Goal: Check status: Check status

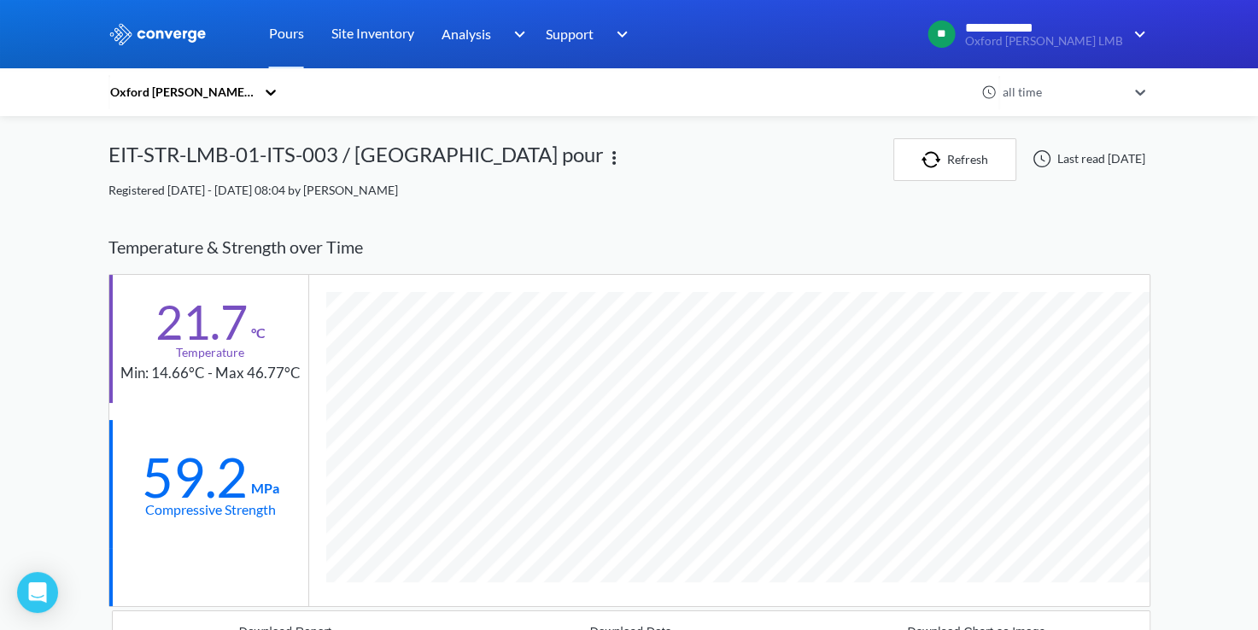
scroll to position [1145, 1042]
click at [280, 36] on link "Pours" at bounding box center [286, 34] width 35 height 68
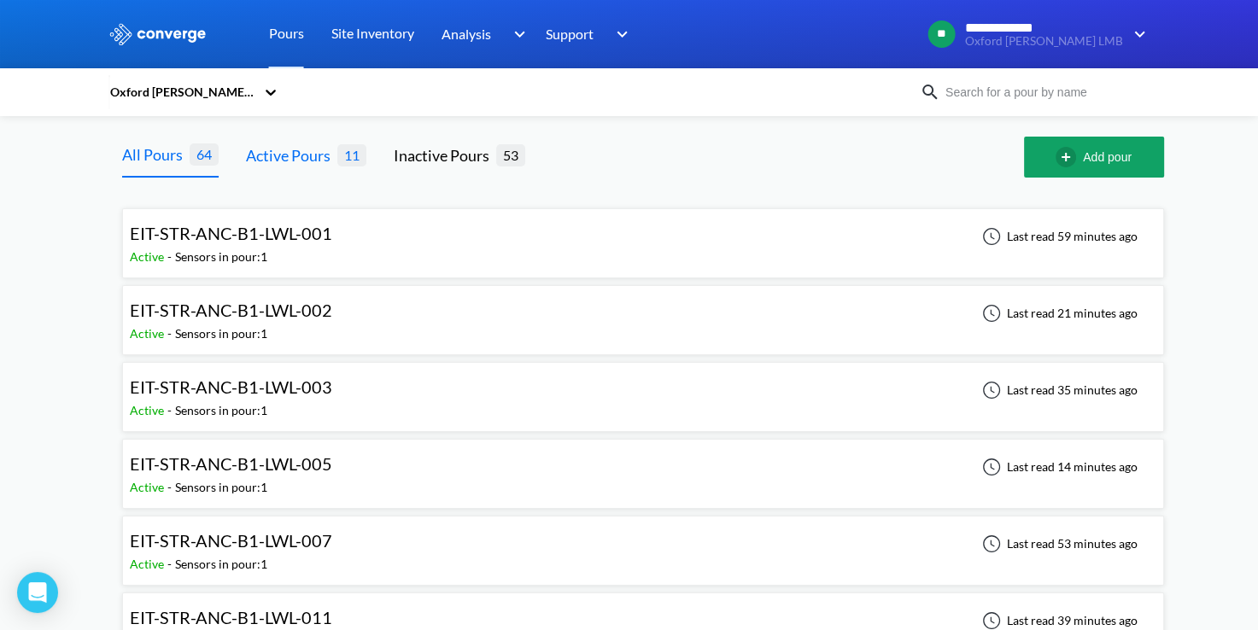
click at [322, 146] on div "Active Pours" at bounding box center [291, 155] width 91 height 24
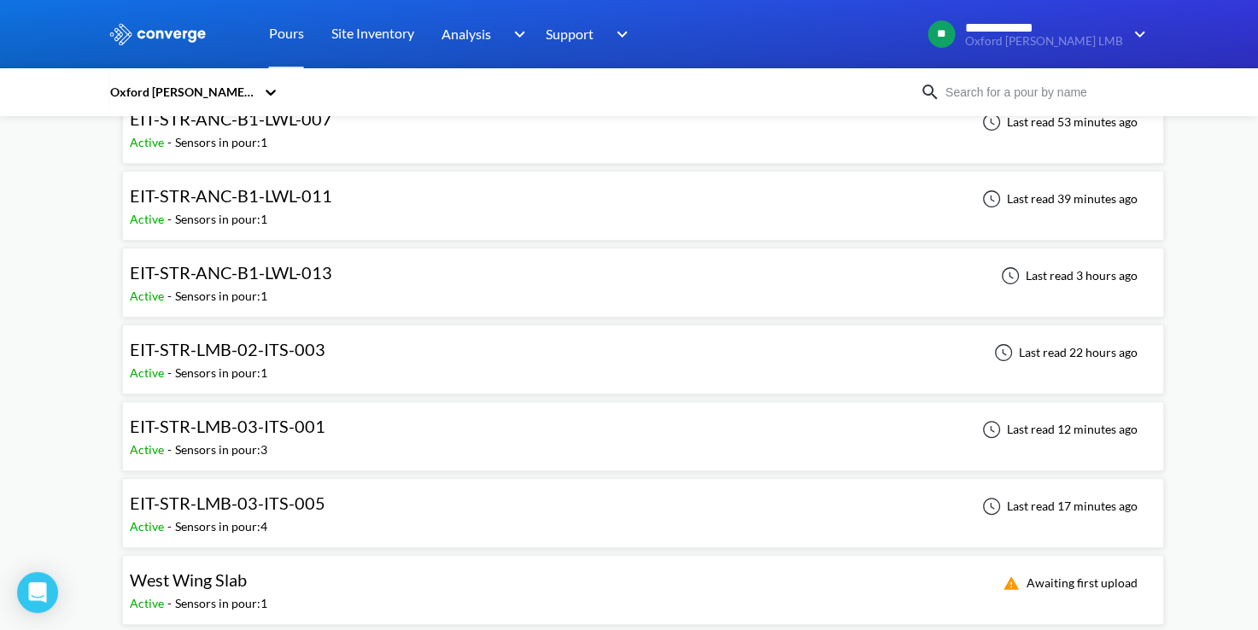
scroll to position [426, 0]
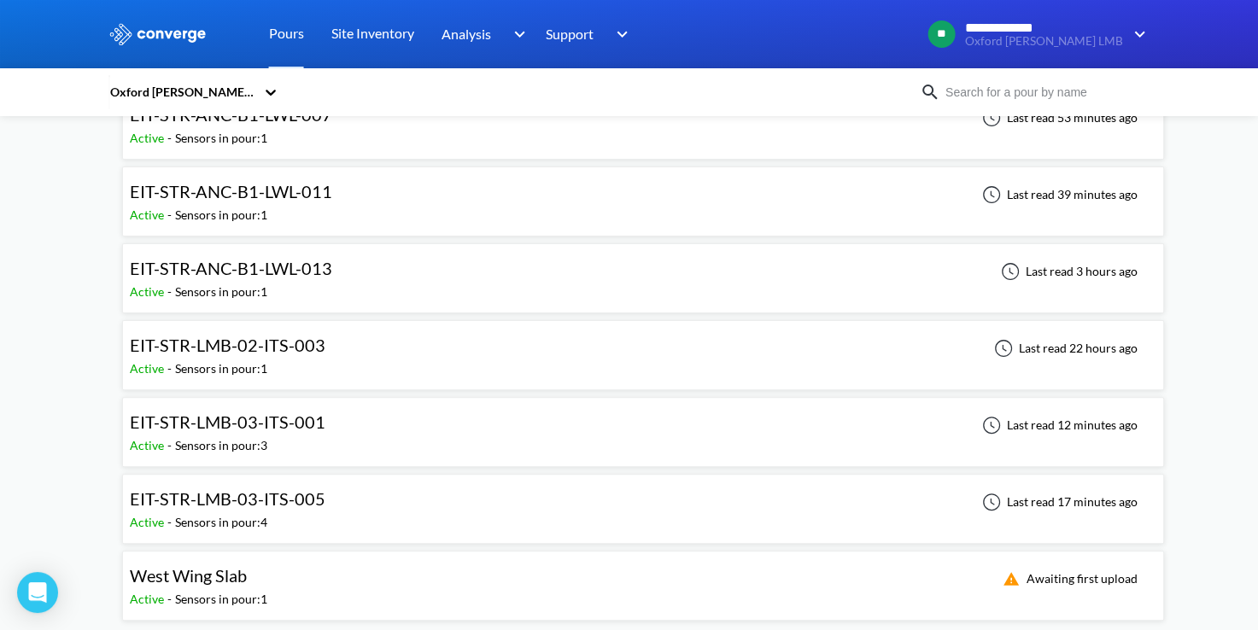
click at [330, 342] on div "EIT-STR-LMB-02-ITS-003 Active - Sensors in pour: 1 Last read 22 hours ago" at bounding box center [643, 355] width 1026 height 55
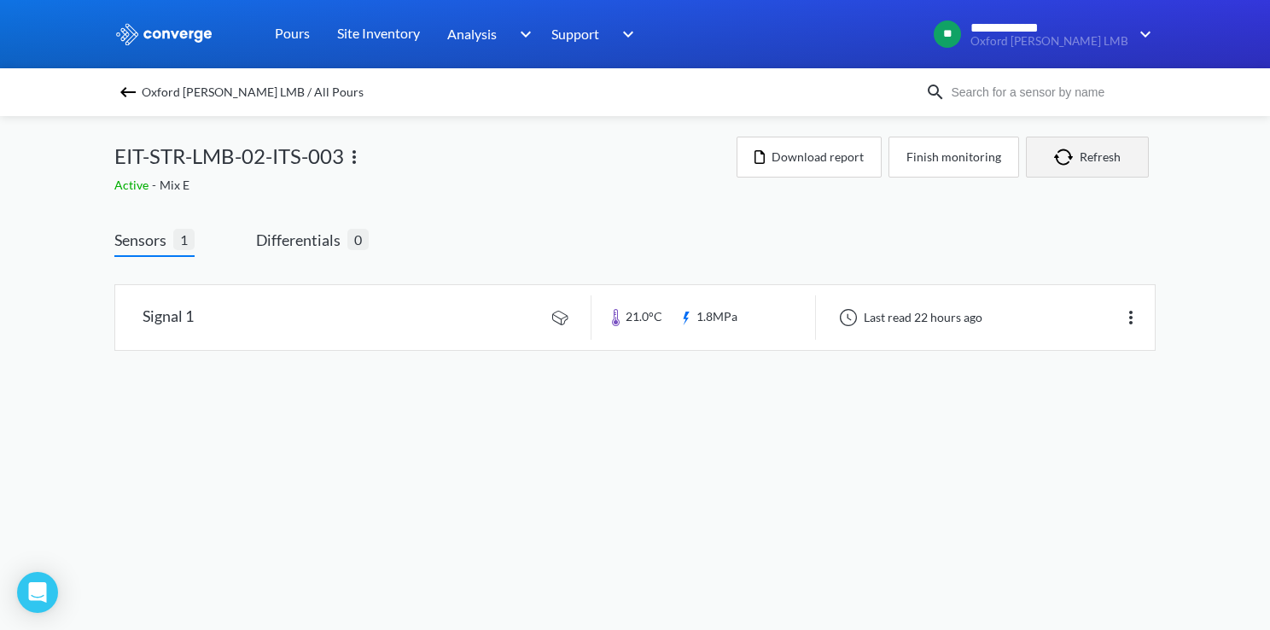
click at [1059, 156] on img "button" at bounding box center [1067, 157] width 26 height 17
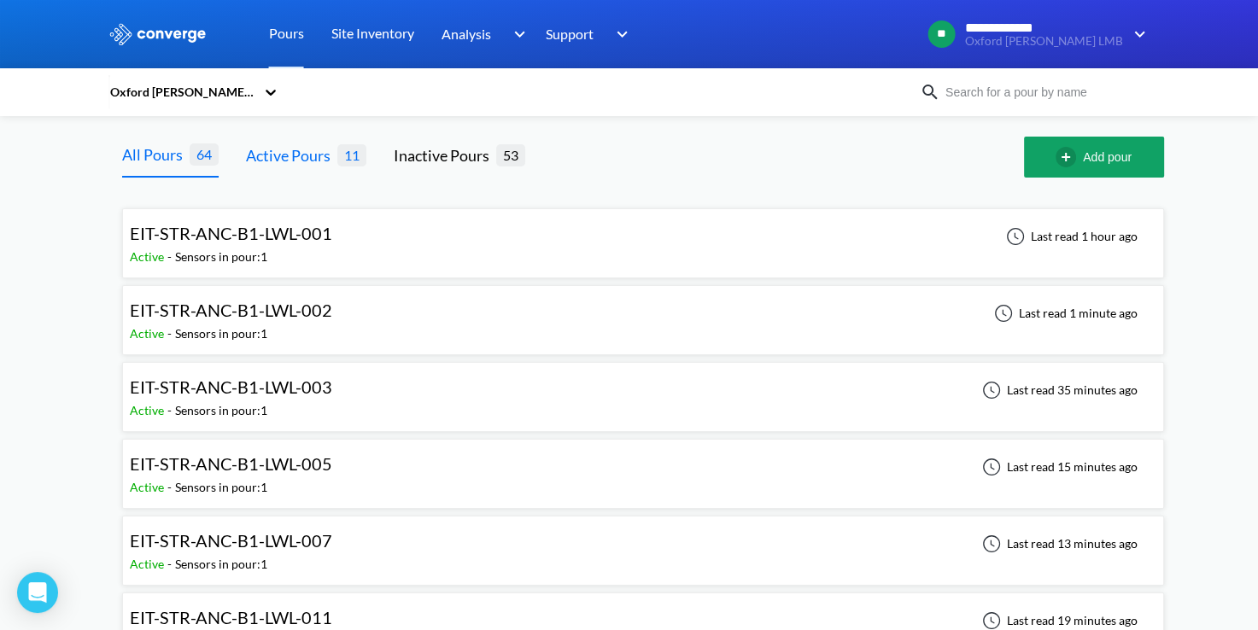
click at [328, 156] on div "Active Pours" at bounding box center [291, 155] width 91 height 24
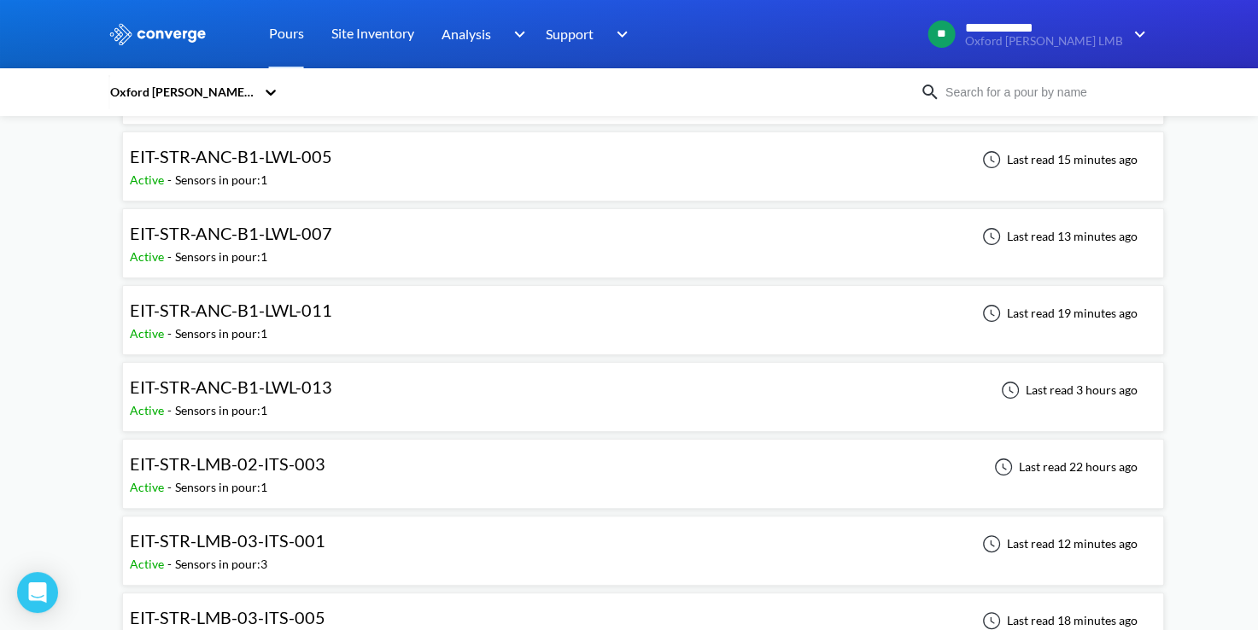
scroll to position [426, 0]
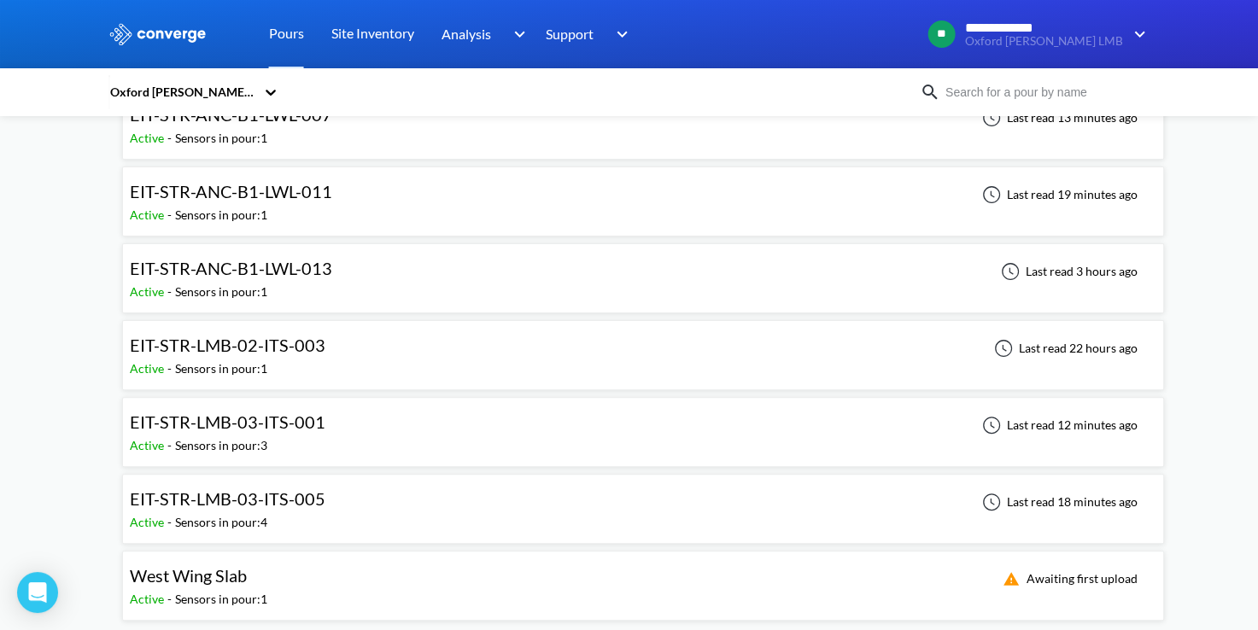
click at [346, 494] on div "EIT-STR-LMB-03-ITS-005 Active - Sensors in pour: 4 Last read 18 minutes ago" at bounding box center [643, 509] width 1026 height 55
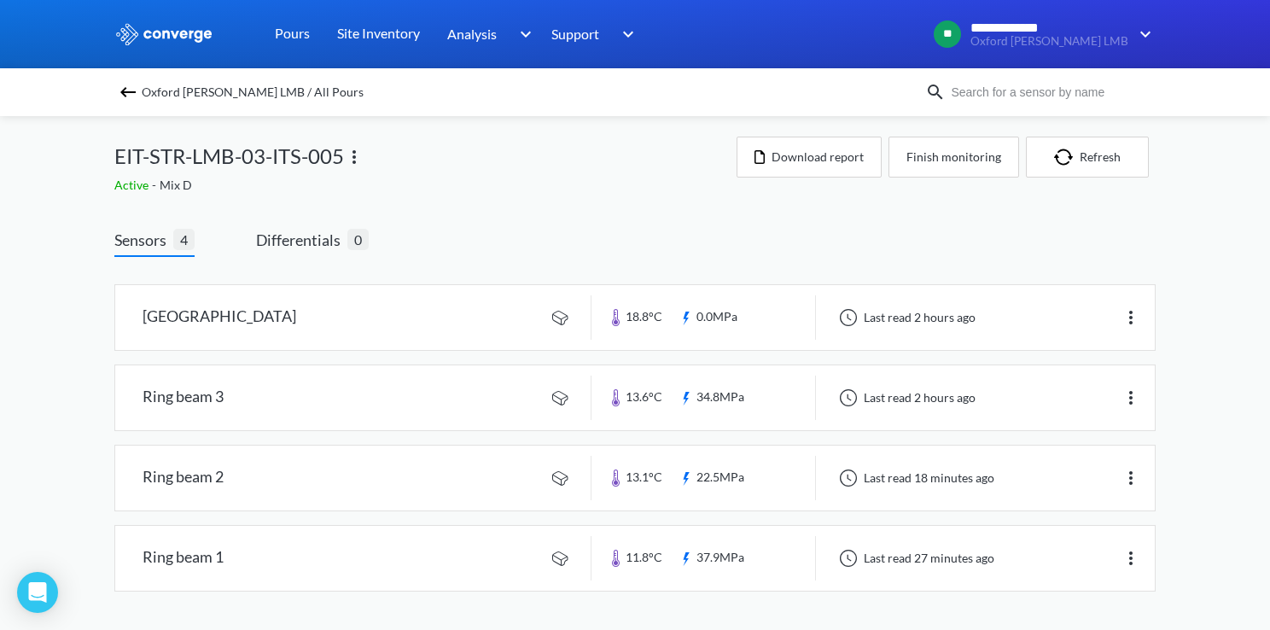
click at [82, 450] on div "**********" at bounding box center [635, 313] width 1270 height 626
click at [1103, 166] on button "Refresh" at bounding box center [1087, 157] width 123 height 41
click at [902, 398] on link at bounding box center [635, 397] width 1040 height 65
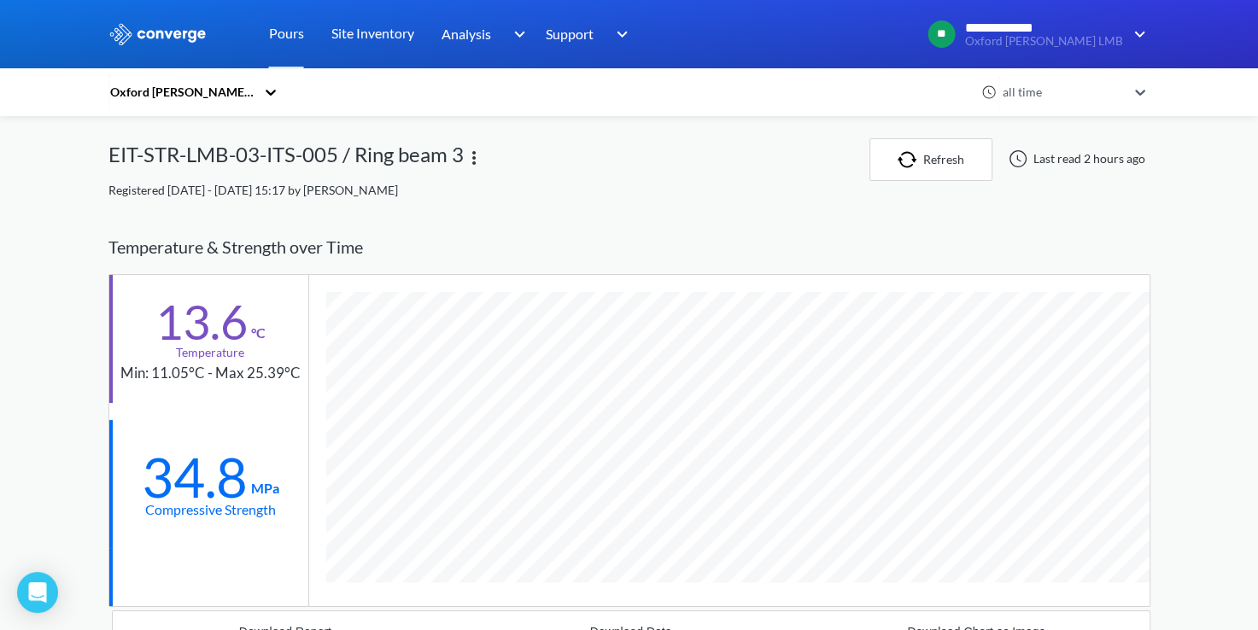
scroll to position [1145, 1042]
click at [951, 160] on button "Refresh" at bounding box center [930, 159] width 123 height 43
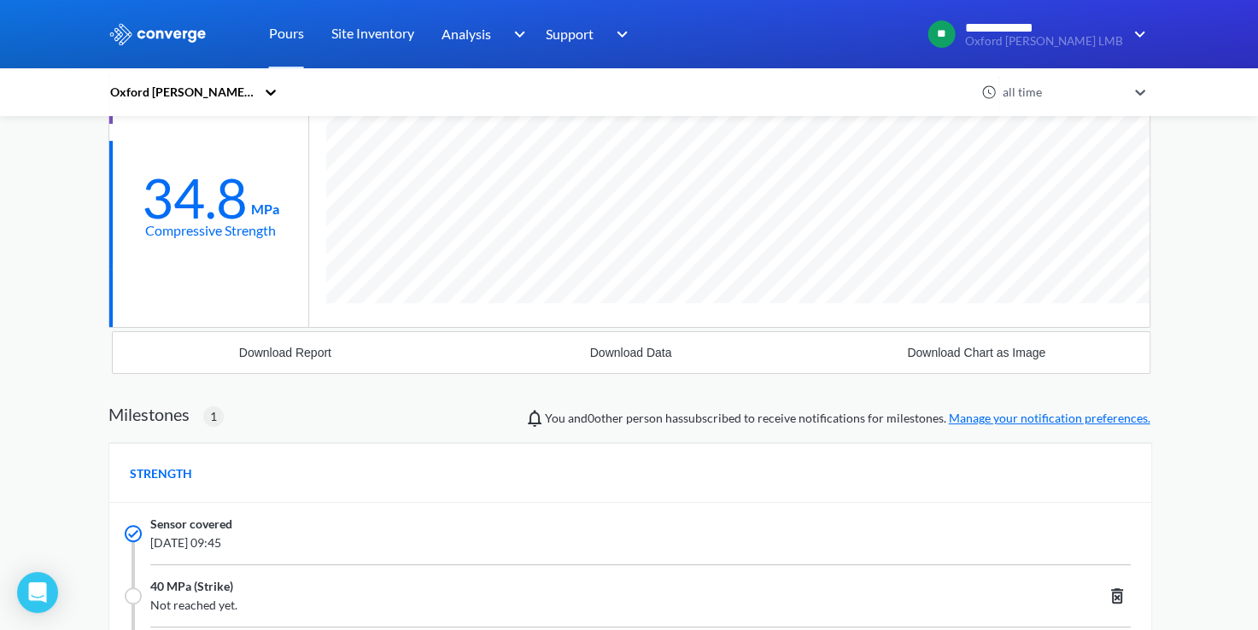
scroll to position [342, 0]
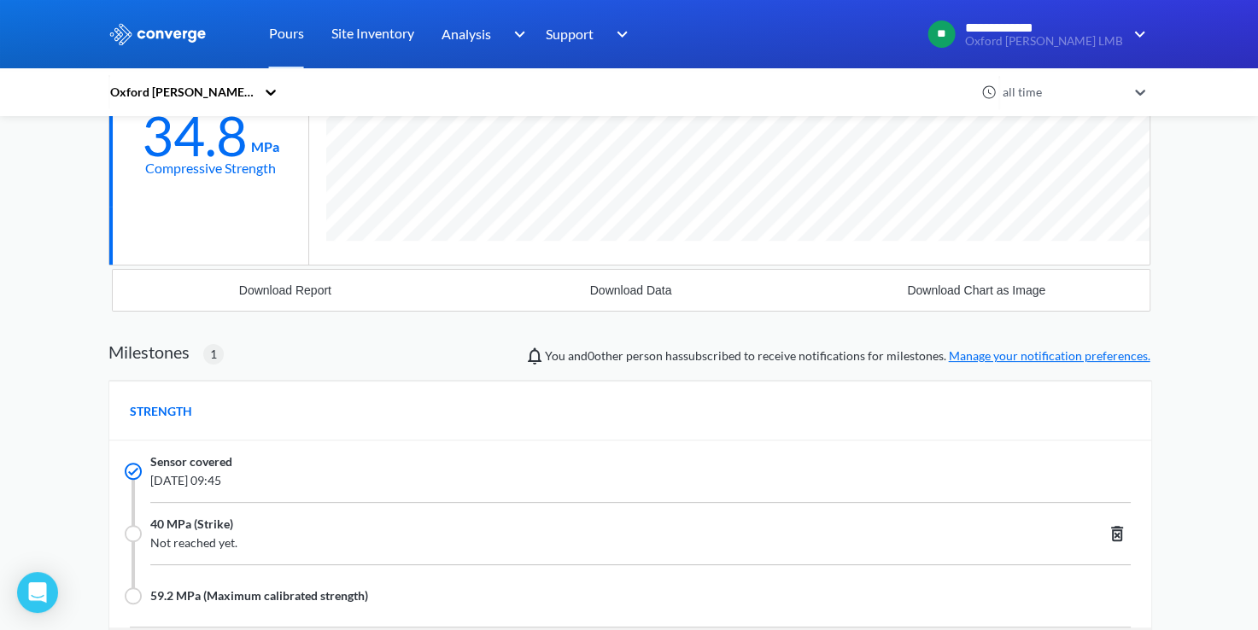
click at [96, 316] on div "**********" at bounding box center [629, 307] width 1258 height 1299
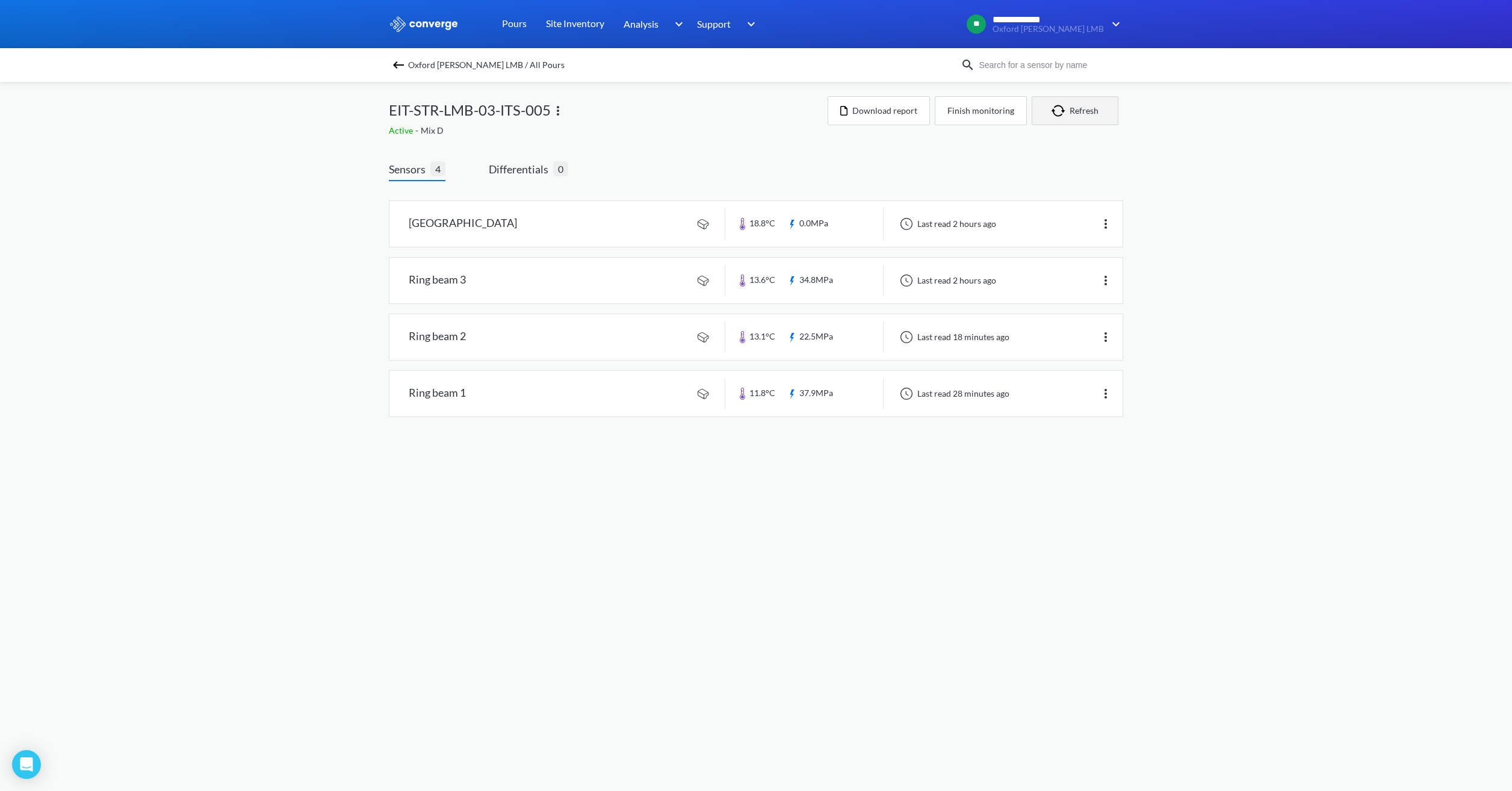
click at [895, 109] on button "Refresh" at bounding box center [1074, 111] width 87 height 29
click at [895, 279] on link at bounding box center [756, 280] width 733 height 46
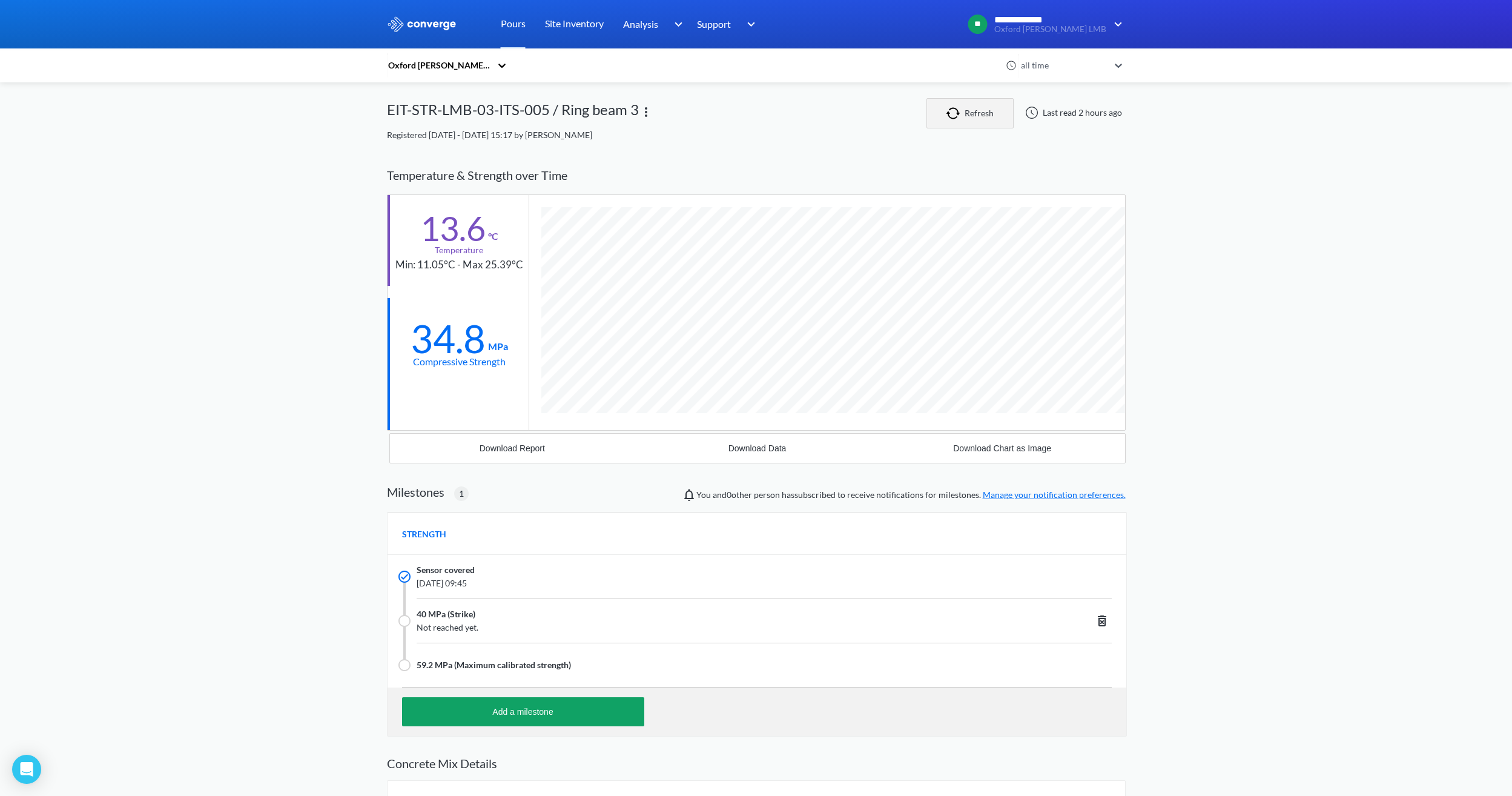
scroll to position [814, 739]
click at [901, 114] on button "Refresh" at bounding box center [969, 113] width 87 height 31
click at [901, 257] on div "**********" at bounding box center [756, 460] width 1512 height 922
click at [735, 172] on div "Temperature & Strength over Time" at bounding box center [757, 175] width 739 height 38
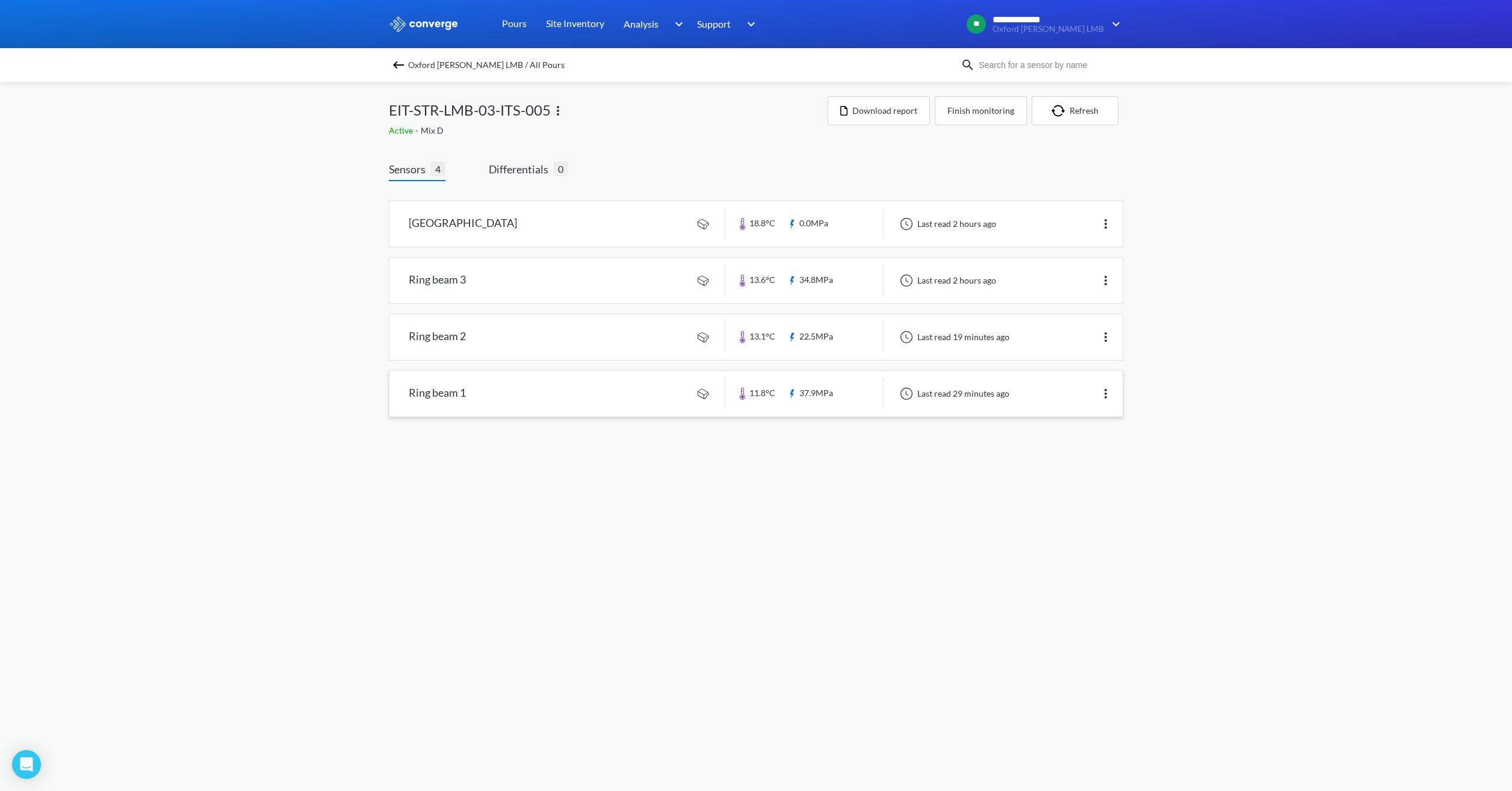
click at [581, 384] on link at bounding box center [756, 393] width 733 height 46
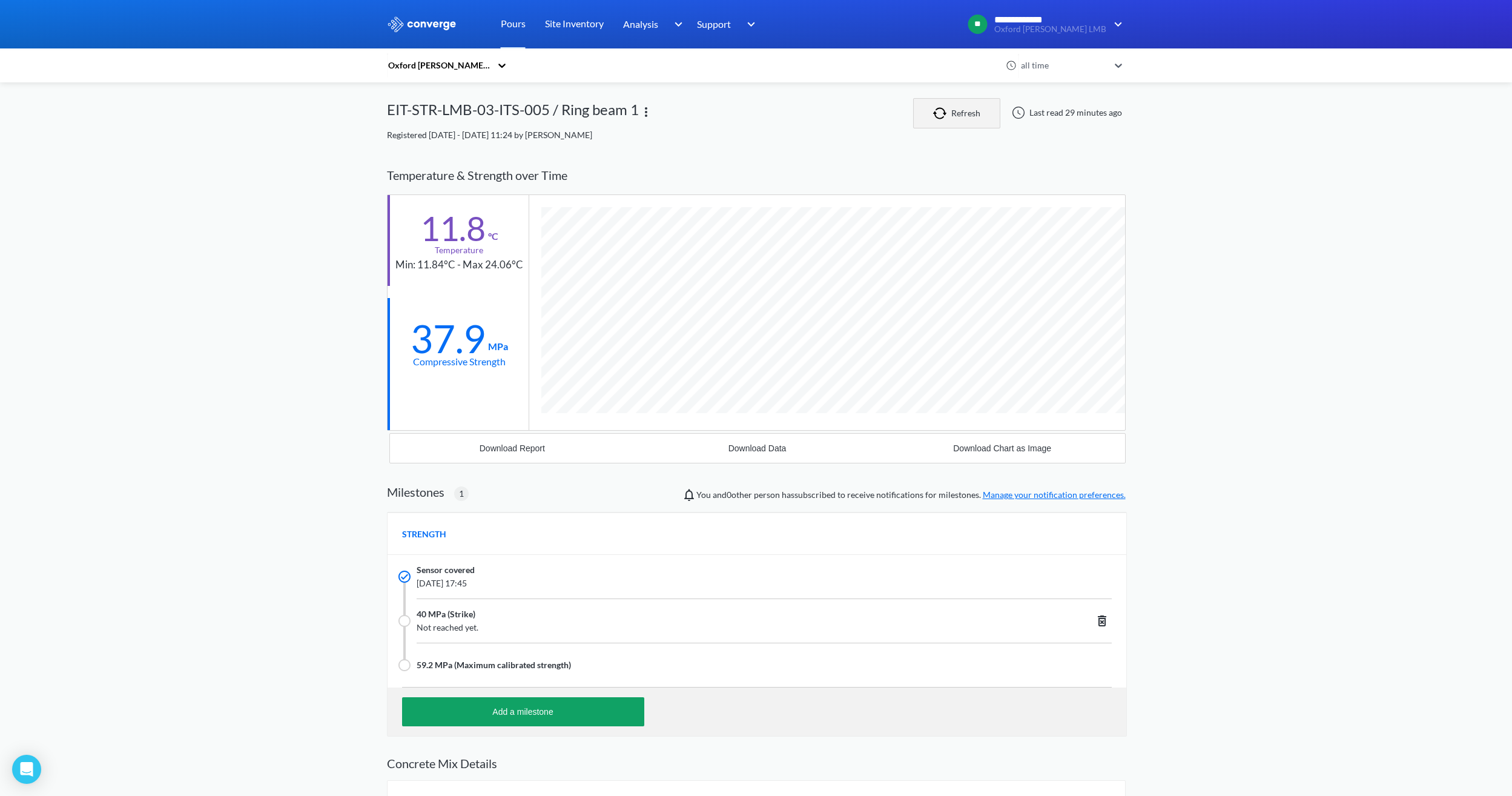
scroll to position [814, 739]
click at [901, 117] on button "Refresh" at bounding box center [956, 113] width 87 height 31
click at [710, 126] on div "EIT-STR-LMB-03-ITS-005 / Ring beam 1" at bounding box center [650, 113] width 526 height 31
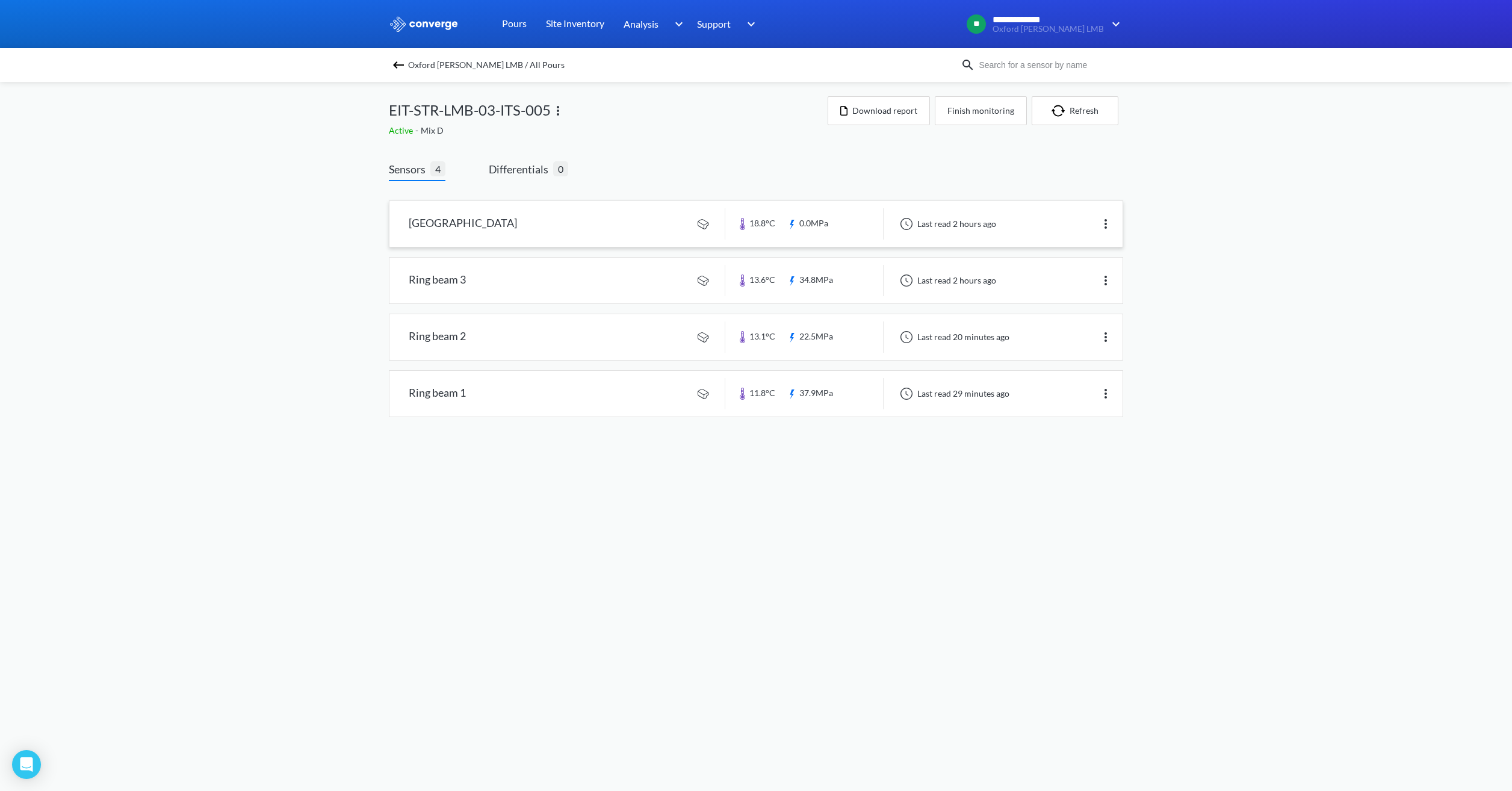
click at [882, 229] on link at bounding box center [756, 223] width 733 height 46
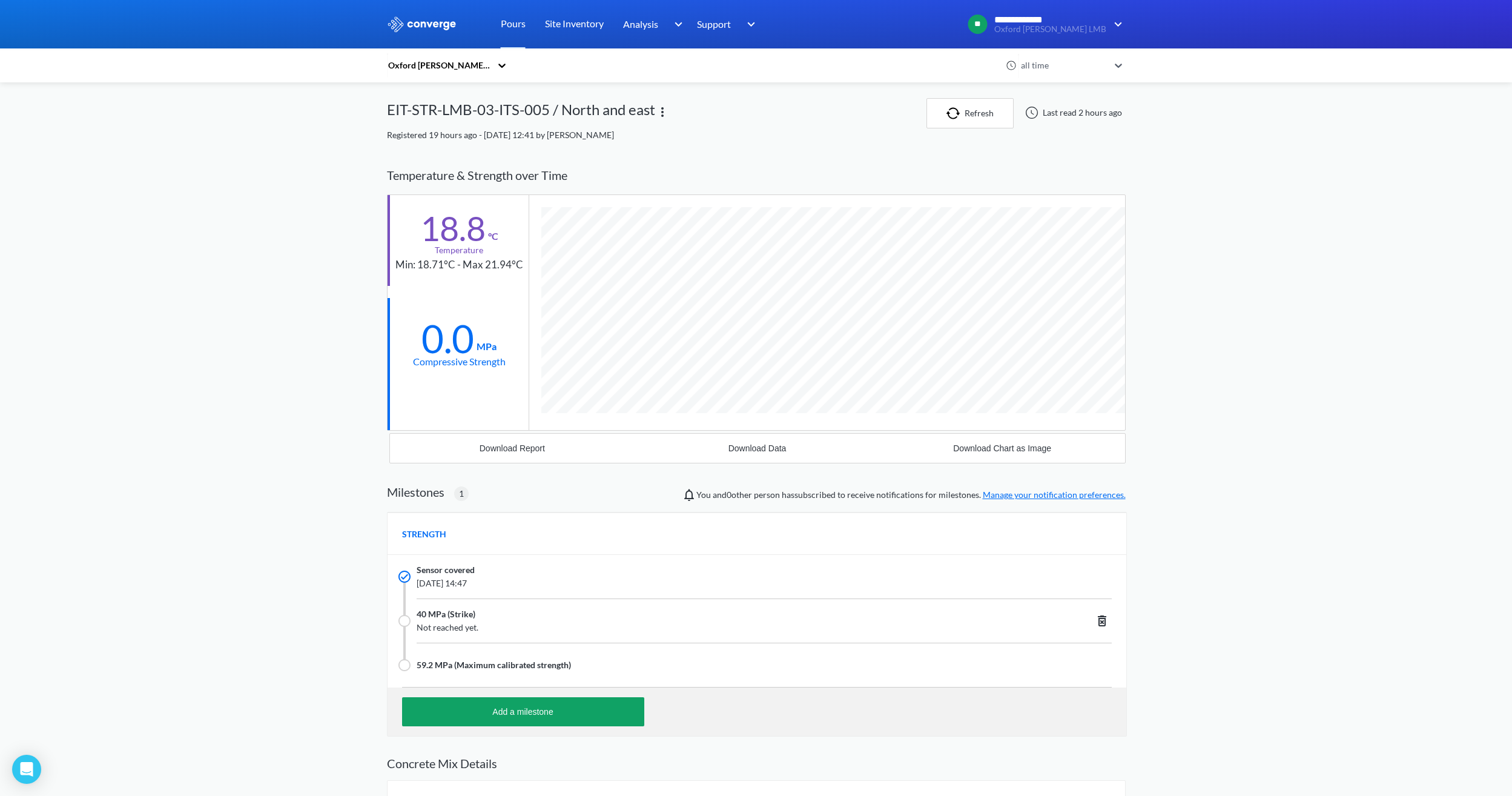
scroll to position [814, 739]
click at [901, 109] on img "button" at bounding box center [955, 113] width 18 height 12
click at [821, 152] on div "Oxford [PERSON_NAME] LMB all time EIT-STR-LMB-03-ITS-005 / North and east Refre…" at bounding box center [757, 504] width 739 height 814
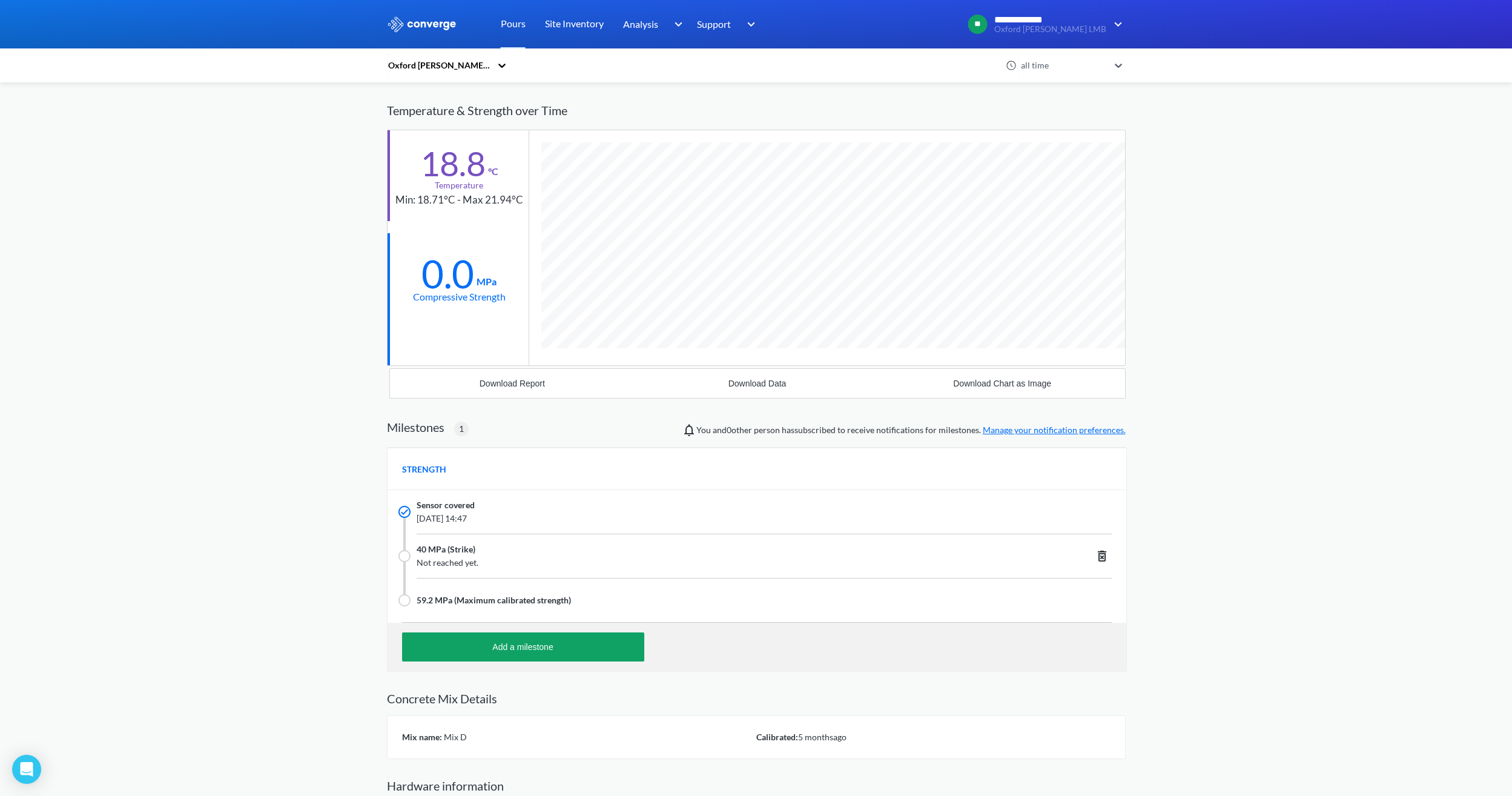
scroll to position [0, 0]
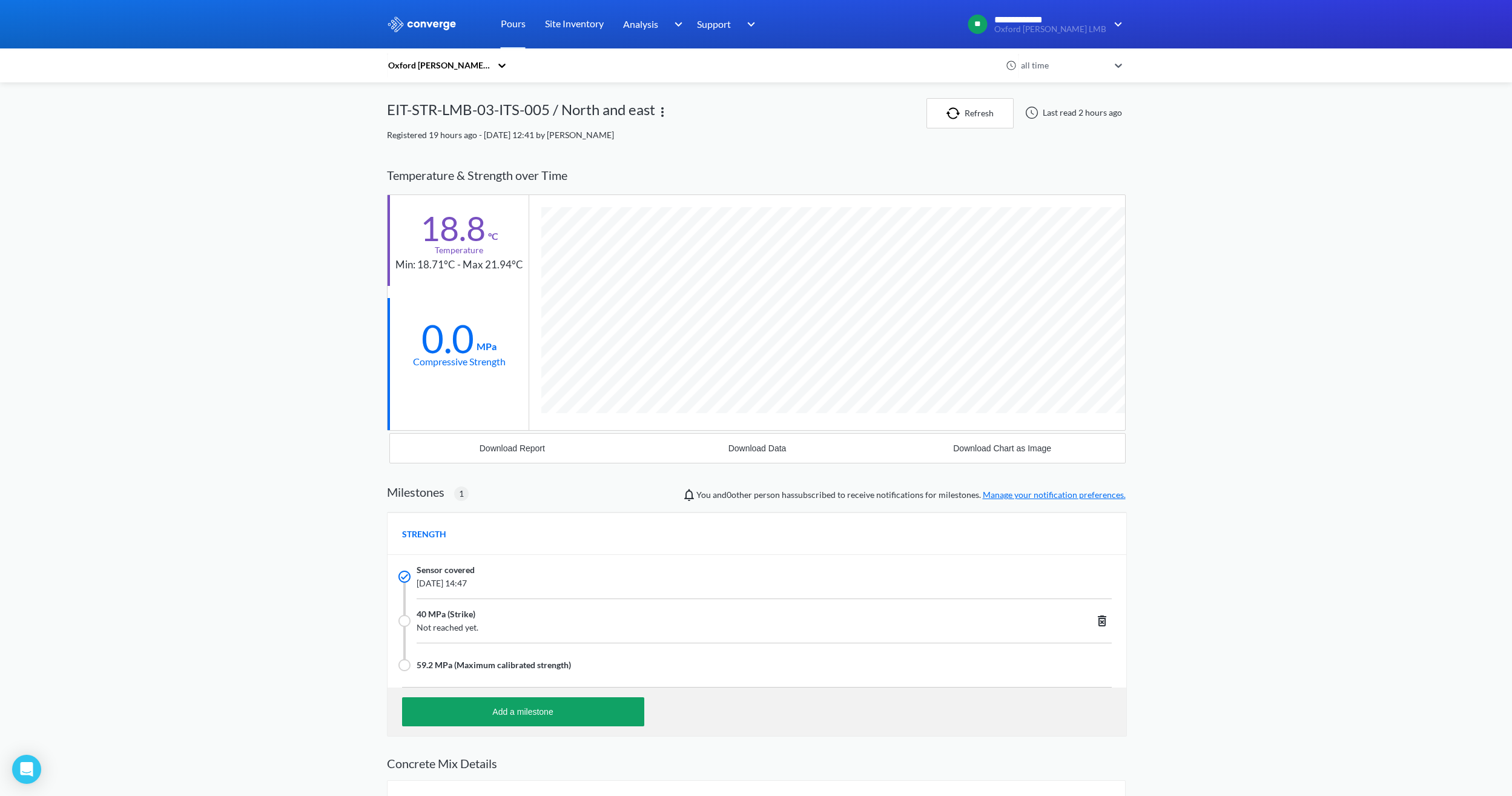
click at [816, 151] on div "Oxford [PERSON_NAME] LMB all time EIT-STR-LMB-03-ITS-005 / North and east Refre…" at bounding box center [757, 504] width 739 height 814
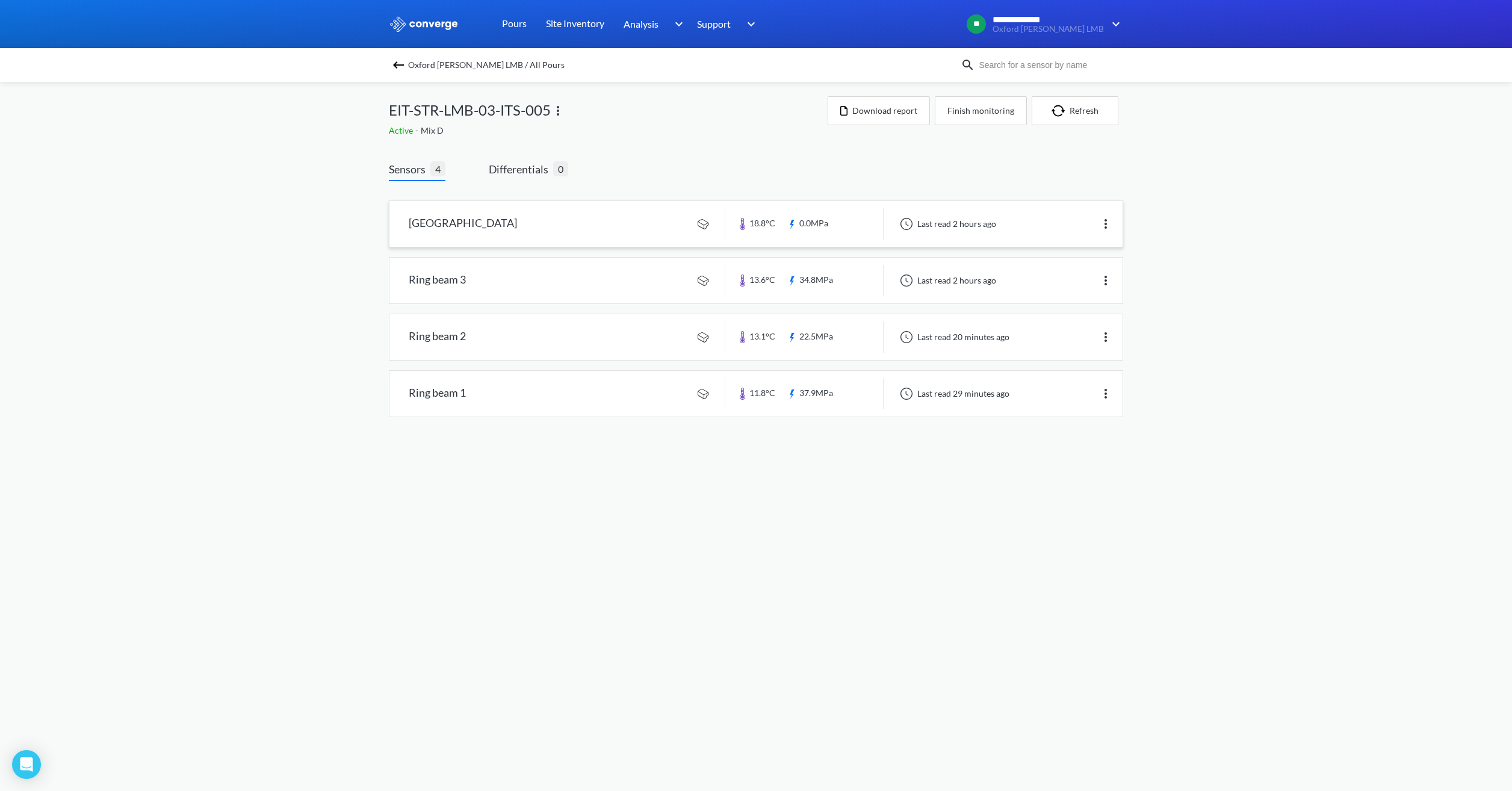
click at [895, 216] on link at bounding box center [756, 223] width 733 height 46
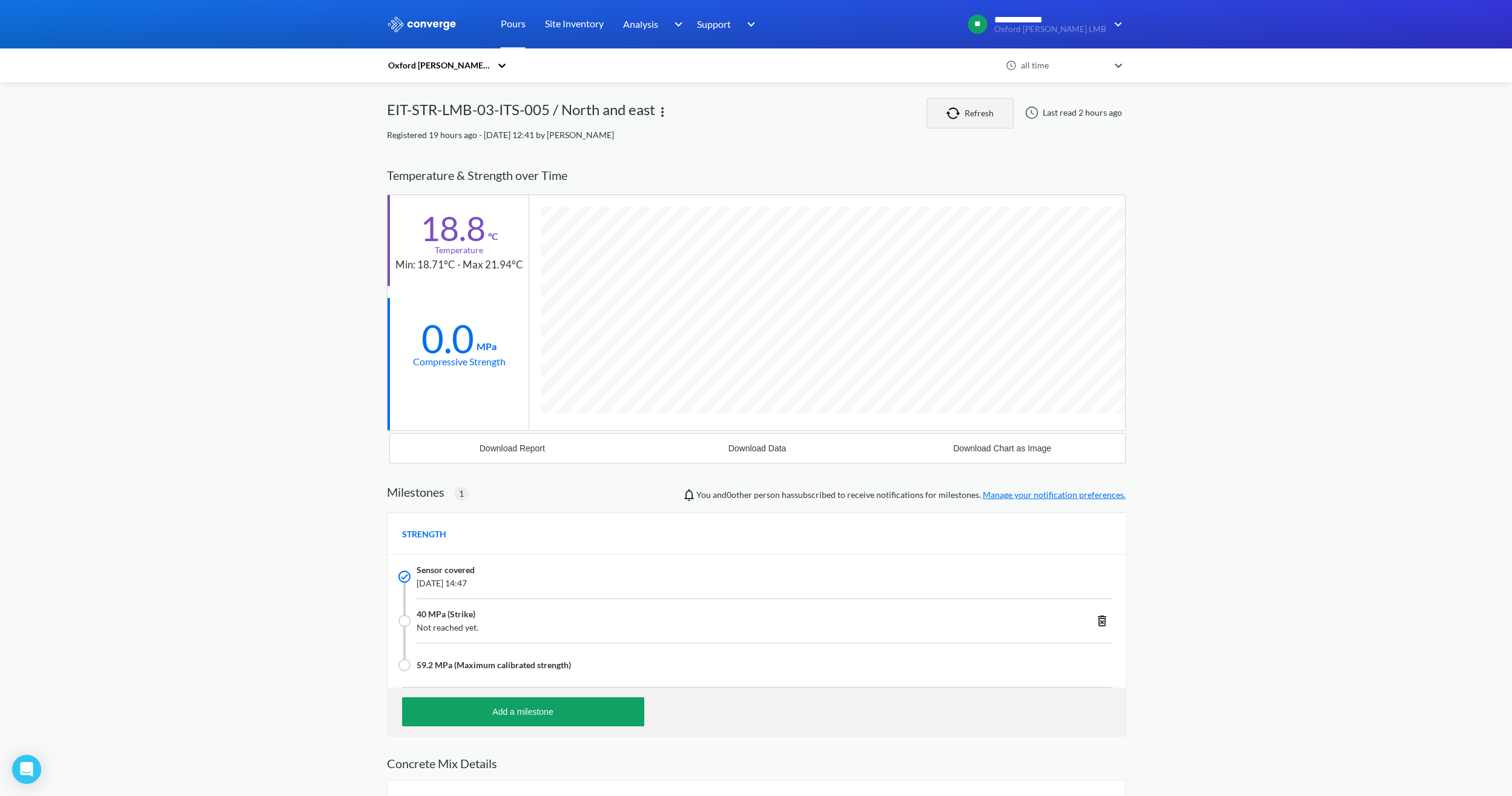
click at [901, 120] on button "Refresh" at bounding box center [969, 113] width 87 height 31
click at [818, 160] on div "Temperature & Strength over Time" at bounding box center [757, 175] width 739 height 38
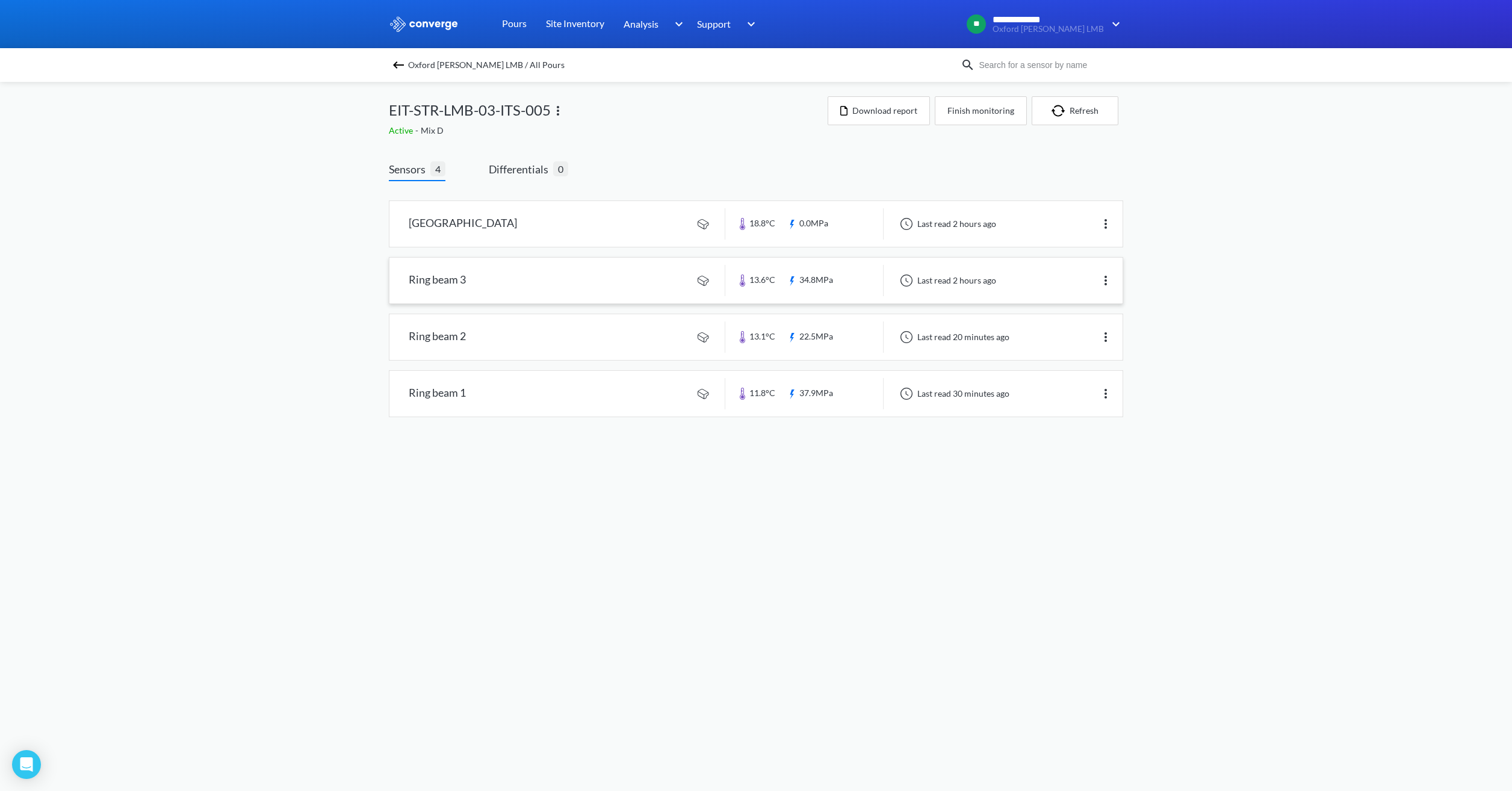
click at [859, 282] on link at bounding box center [756, 280] width 733 height 46
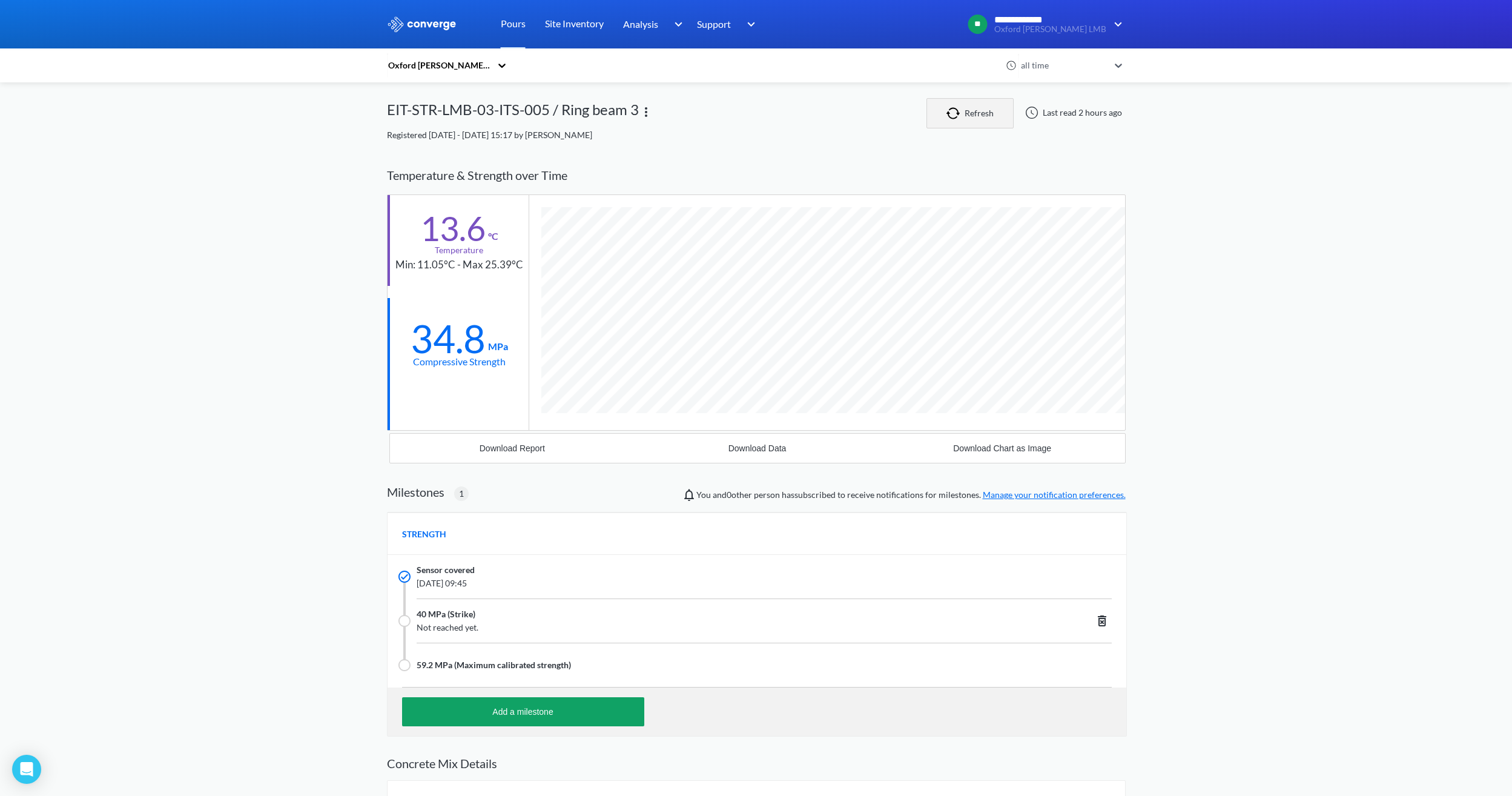
scroll to position [814, 739]
click at [901, 113] on img "button" at bounding box center [955, 113] width 18 height 12
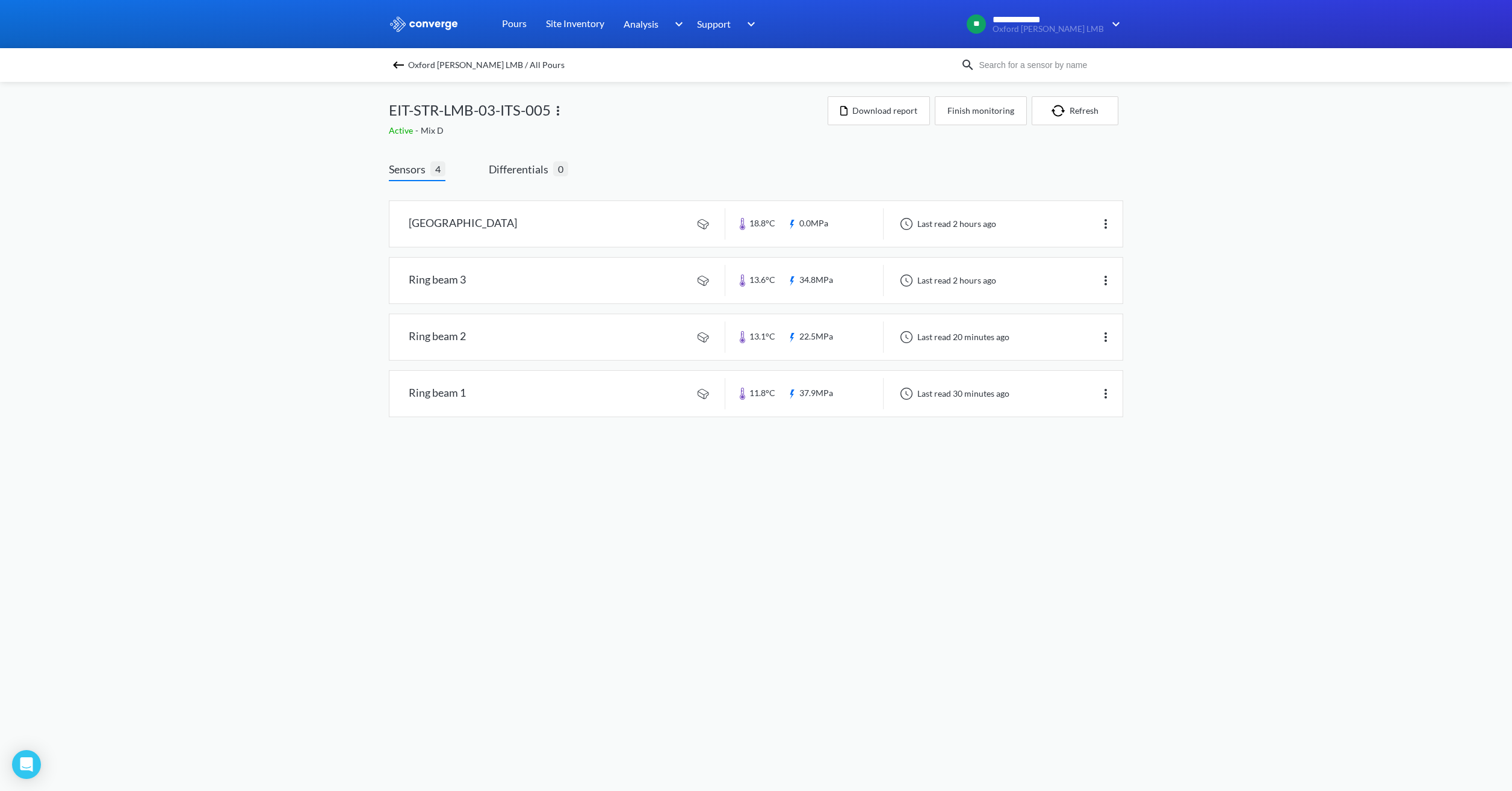
click at [895, 217] on div "**********" at bounding box center [756, 221] width 1512 height 441
click at [426, 68] on span "Oxford [PERSON_NAME] LMB / All Pours" at bounding box center [486, 65] width 156 height 17
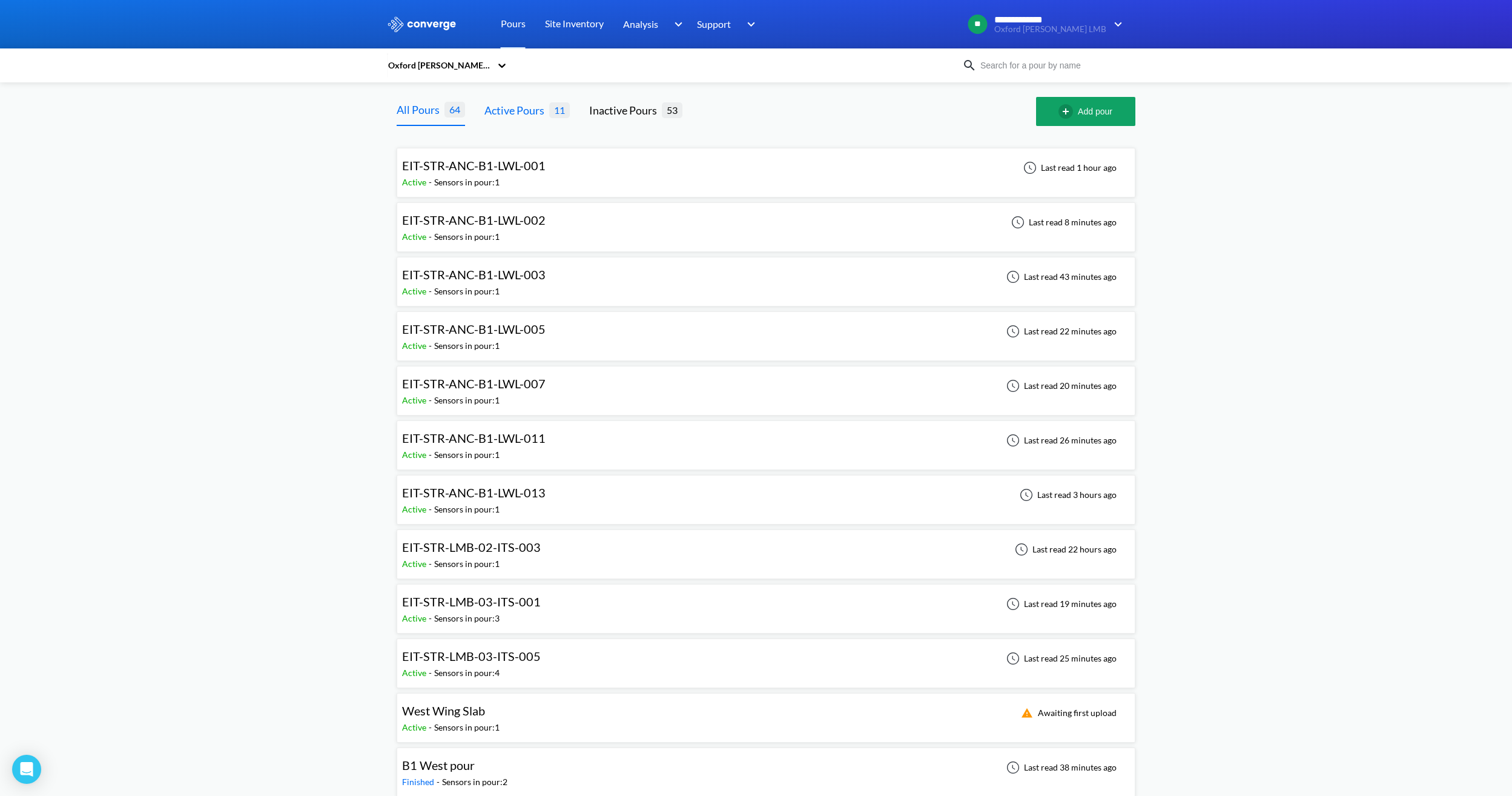
click at [533, 115] on div "Active Pours" at bounding box center [516, 110] width 65 height 17
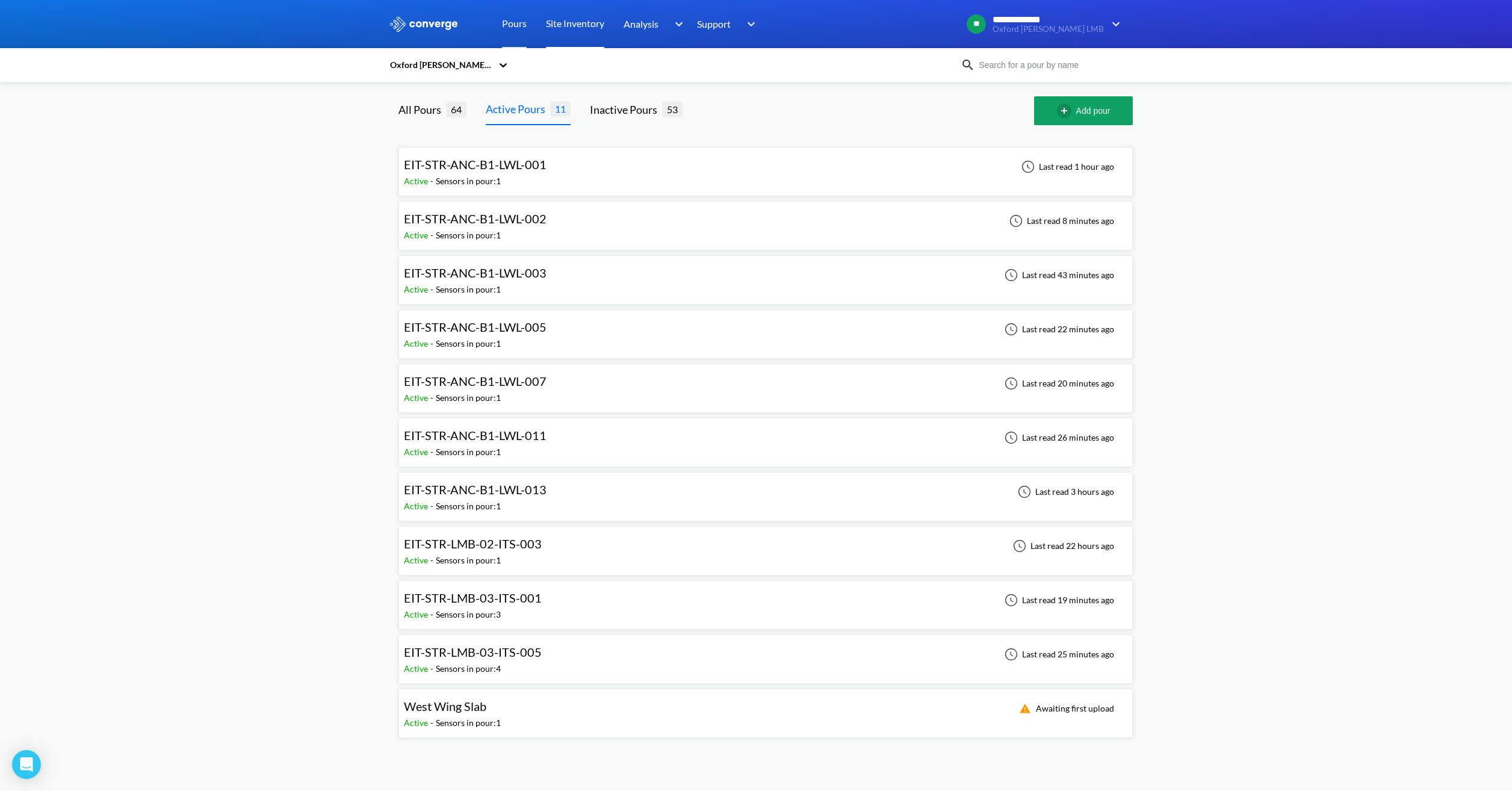
click at [580, 25] on link "Site Inventory" at bounding box center [574, 24] width 59 height 48
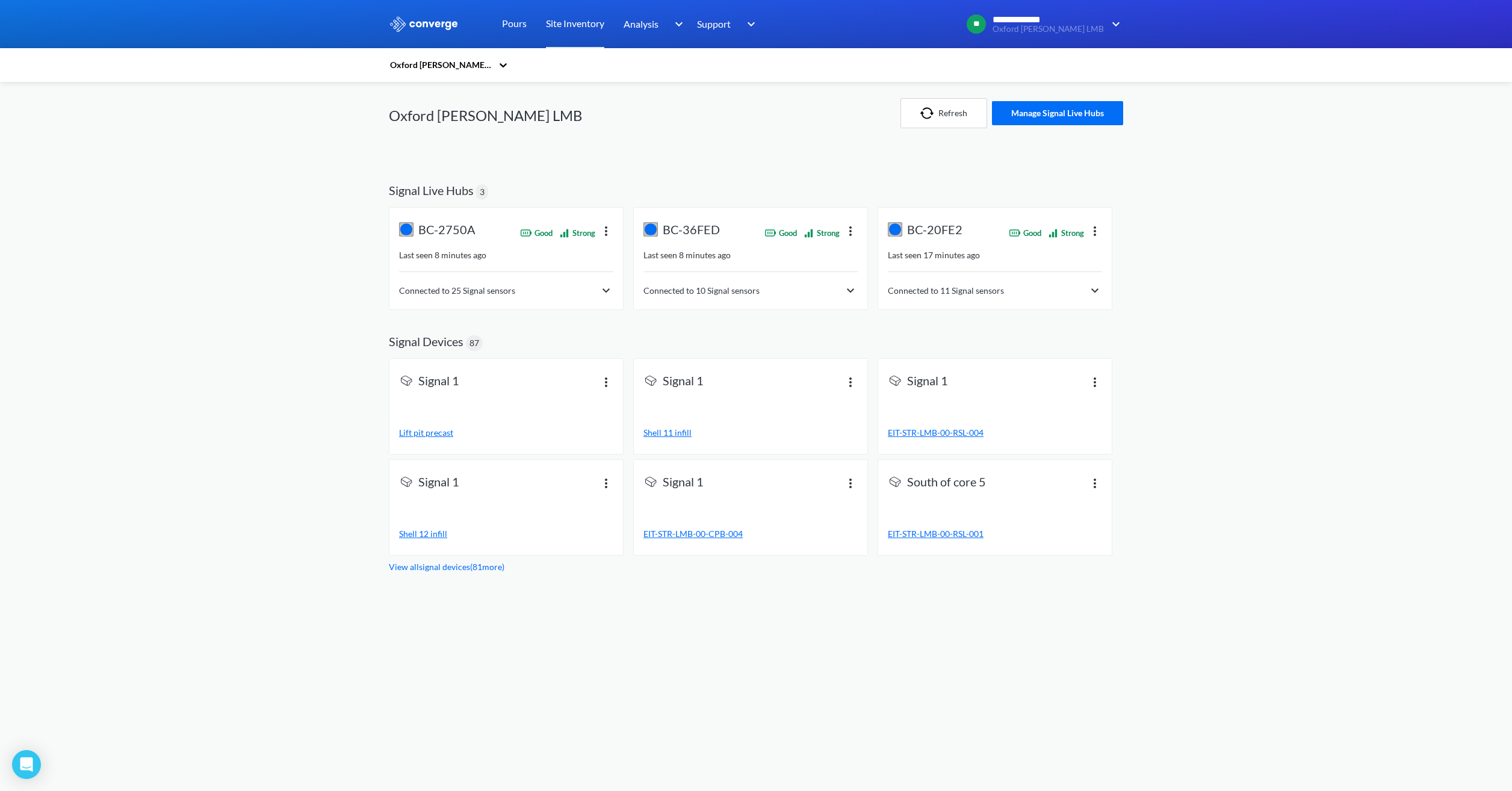
click at [602, 295] on img at bounding box center [606, 290] width 14 height 14
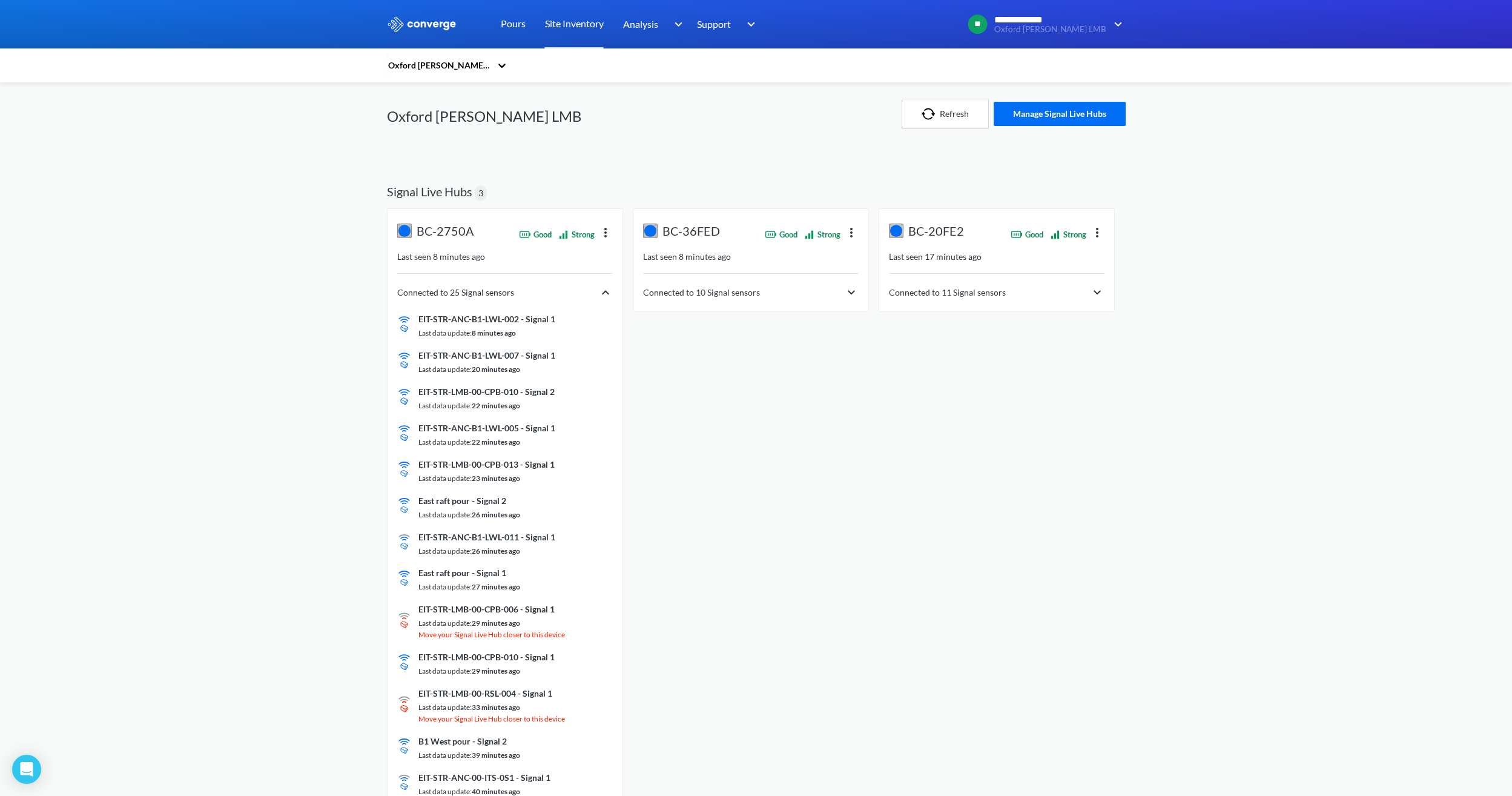
click at [851, 294] on img at bounding box center [851, 292] width 14 height 14
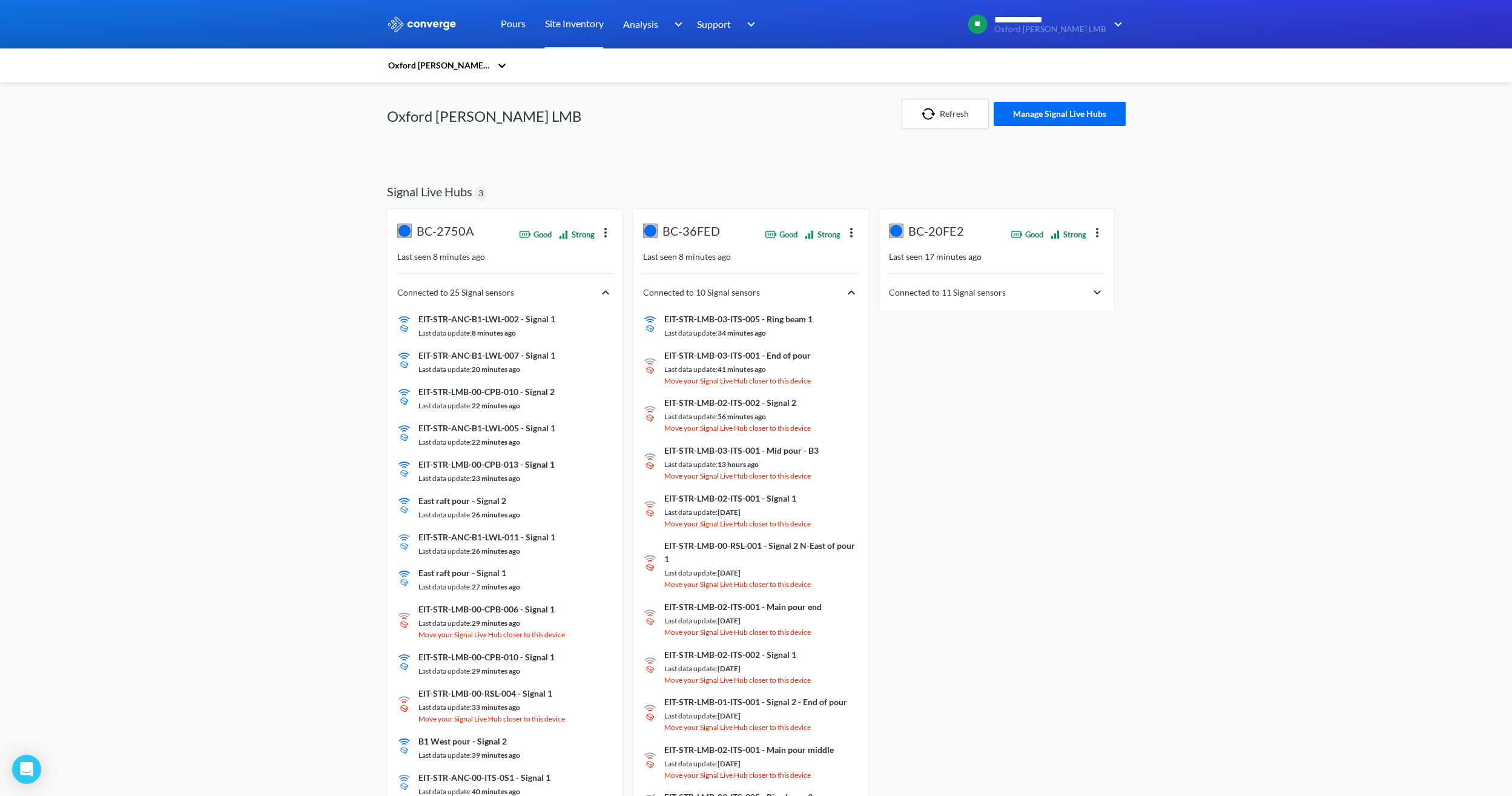
click at [901, 297] on img at bounding box center [1097, 292] width 14 height 14
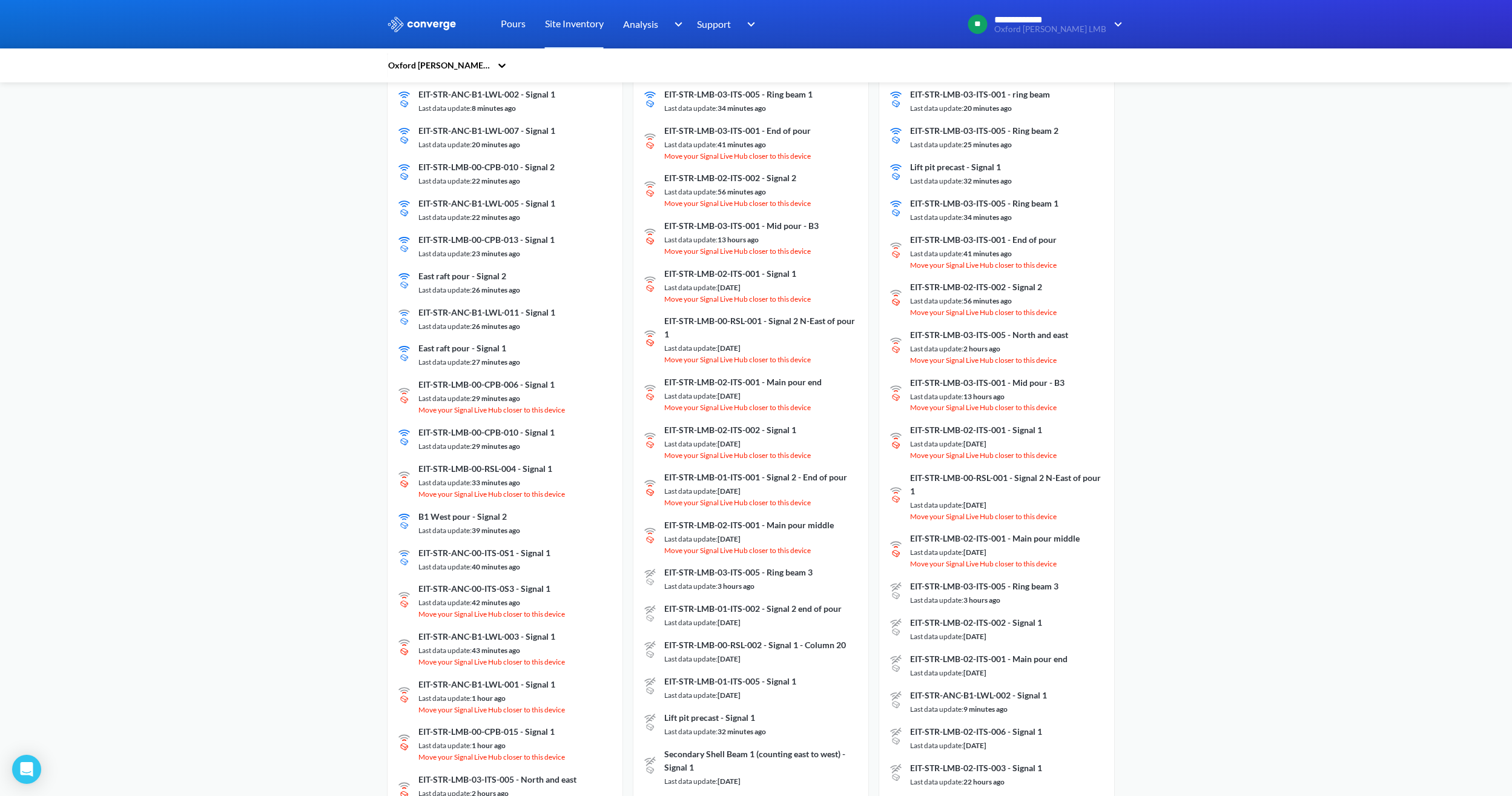
scroll to position [243, 0]
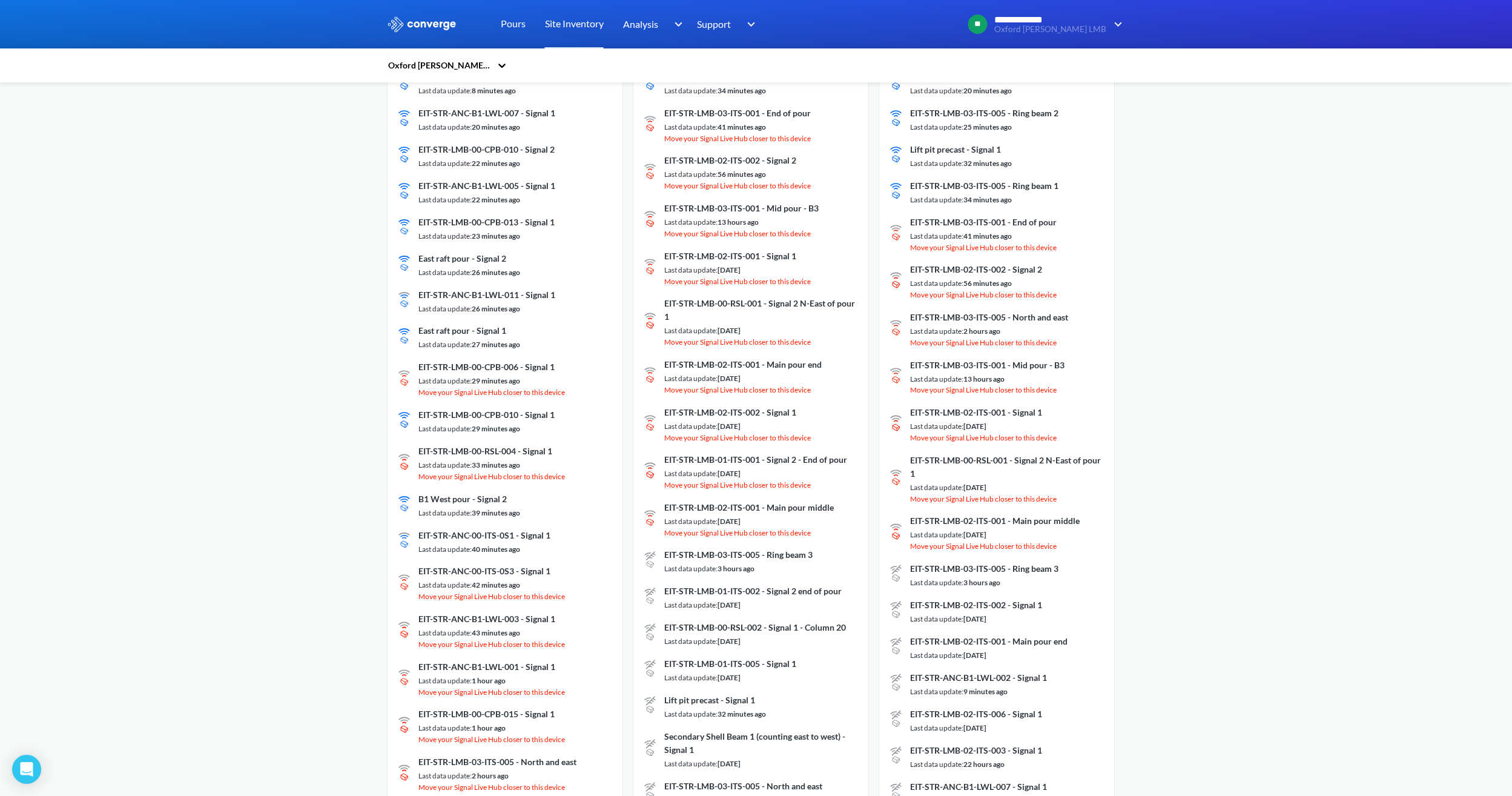
click at [901, 446] on span "EIT-STR-LMB-03-ITS-005 - Ring beam 3" at bounding box center [984, 568] width 148 height 13
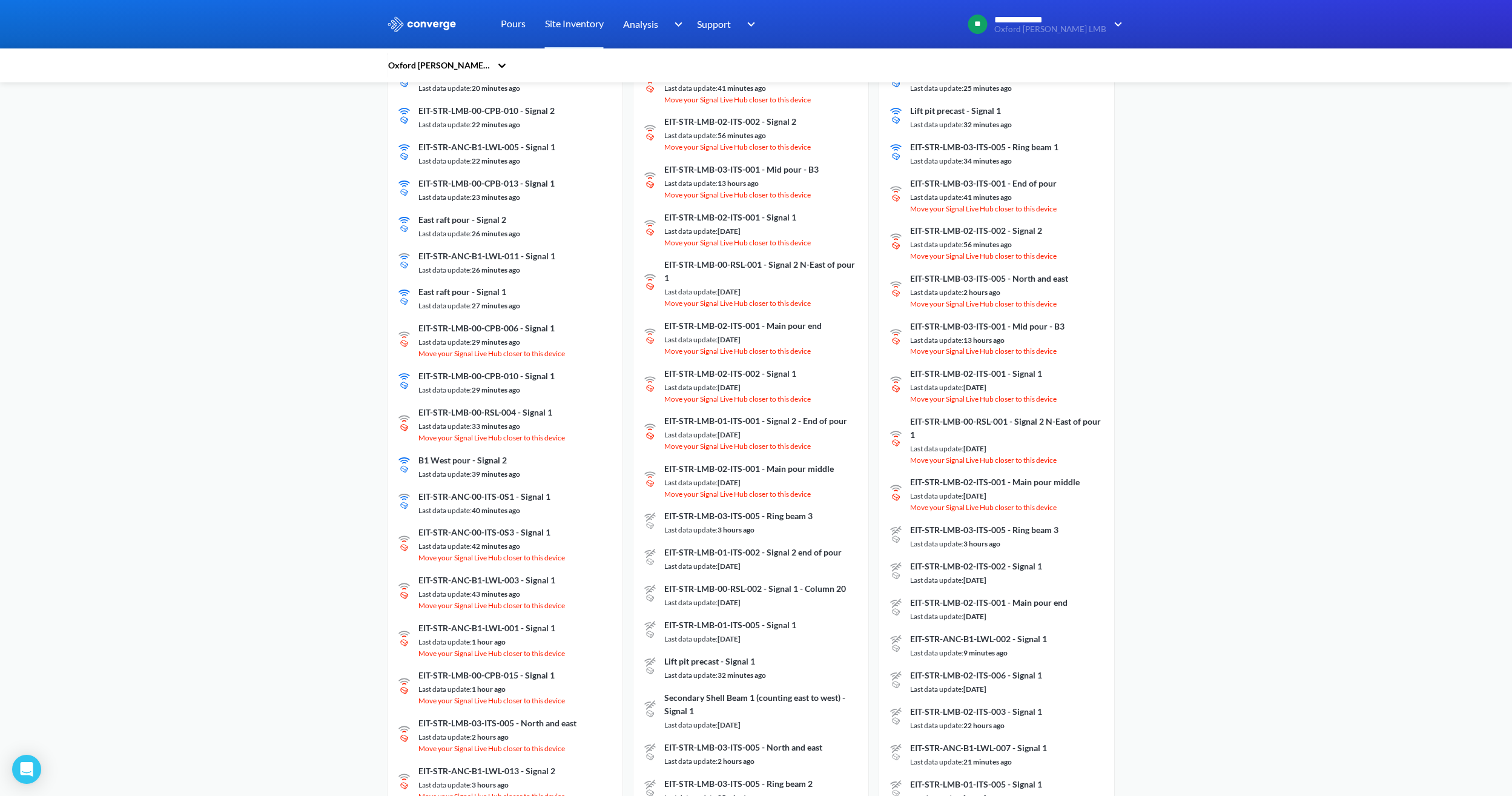
scroll to position [303, 0]
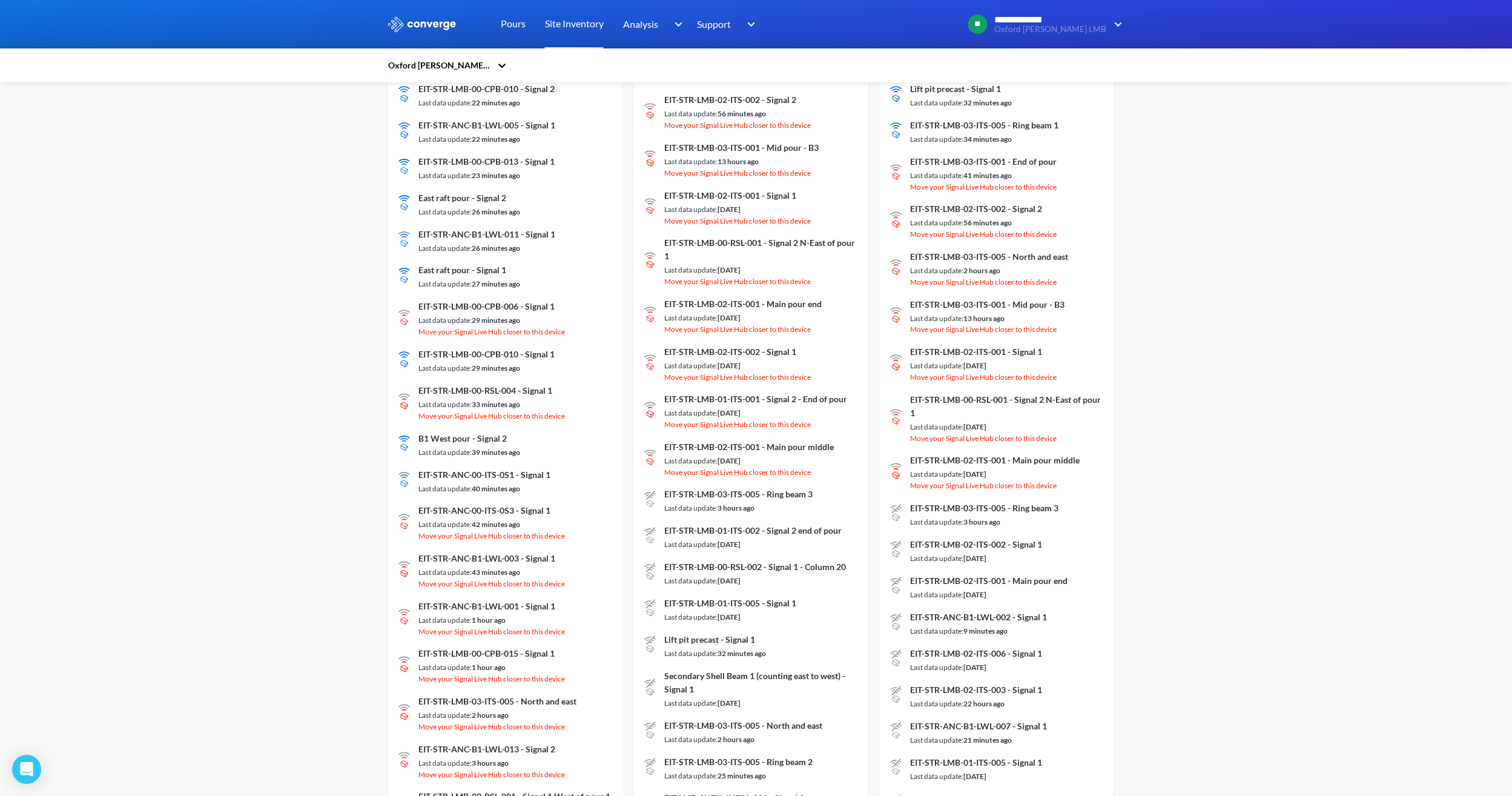
click at [748, 446] on span "EIT-STR-LMB-03-ITS-005 - Ring beam 3" at bounding box center [738, 494] width 148 height 13
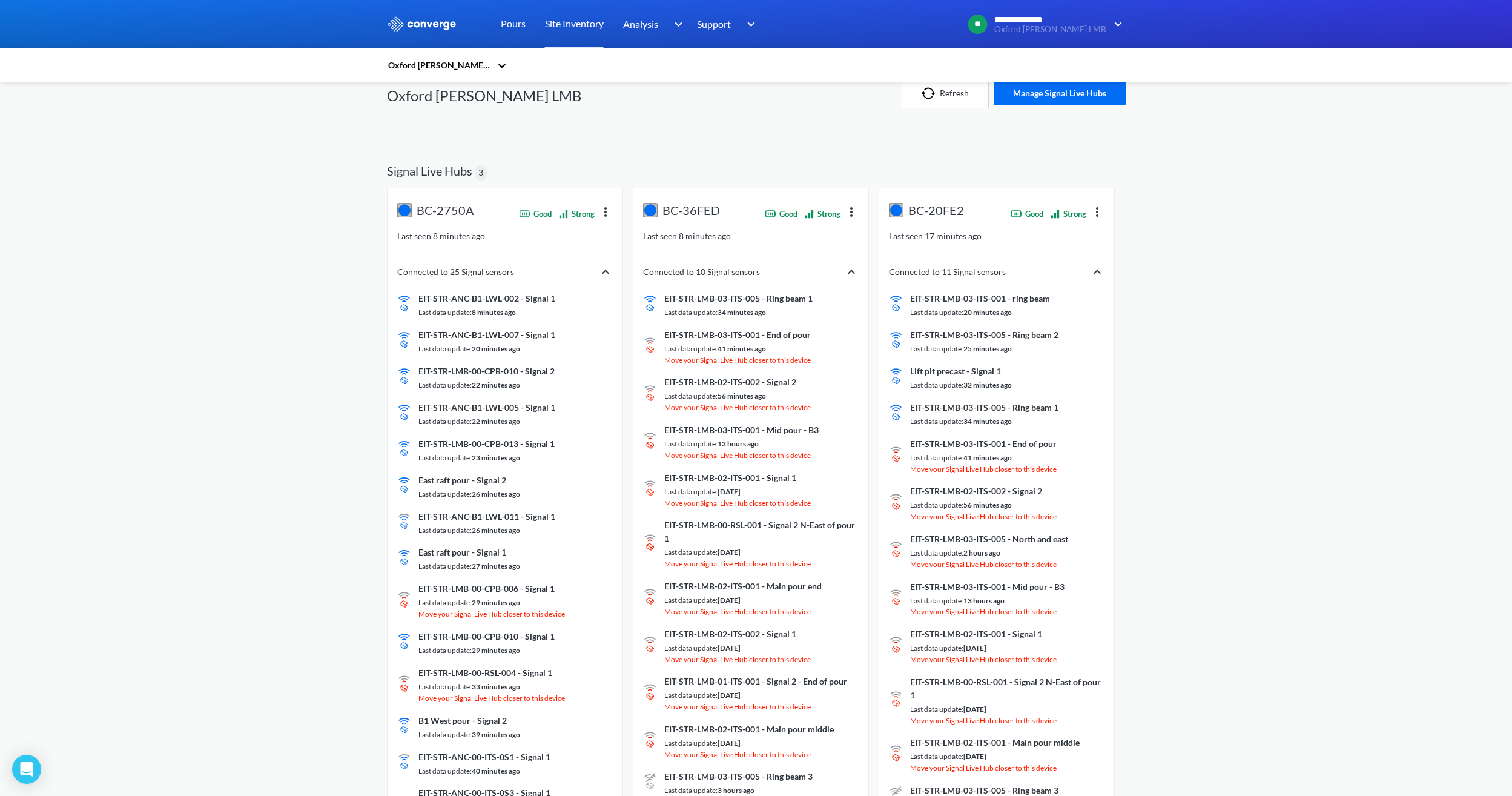
scroll to position [0, 0]
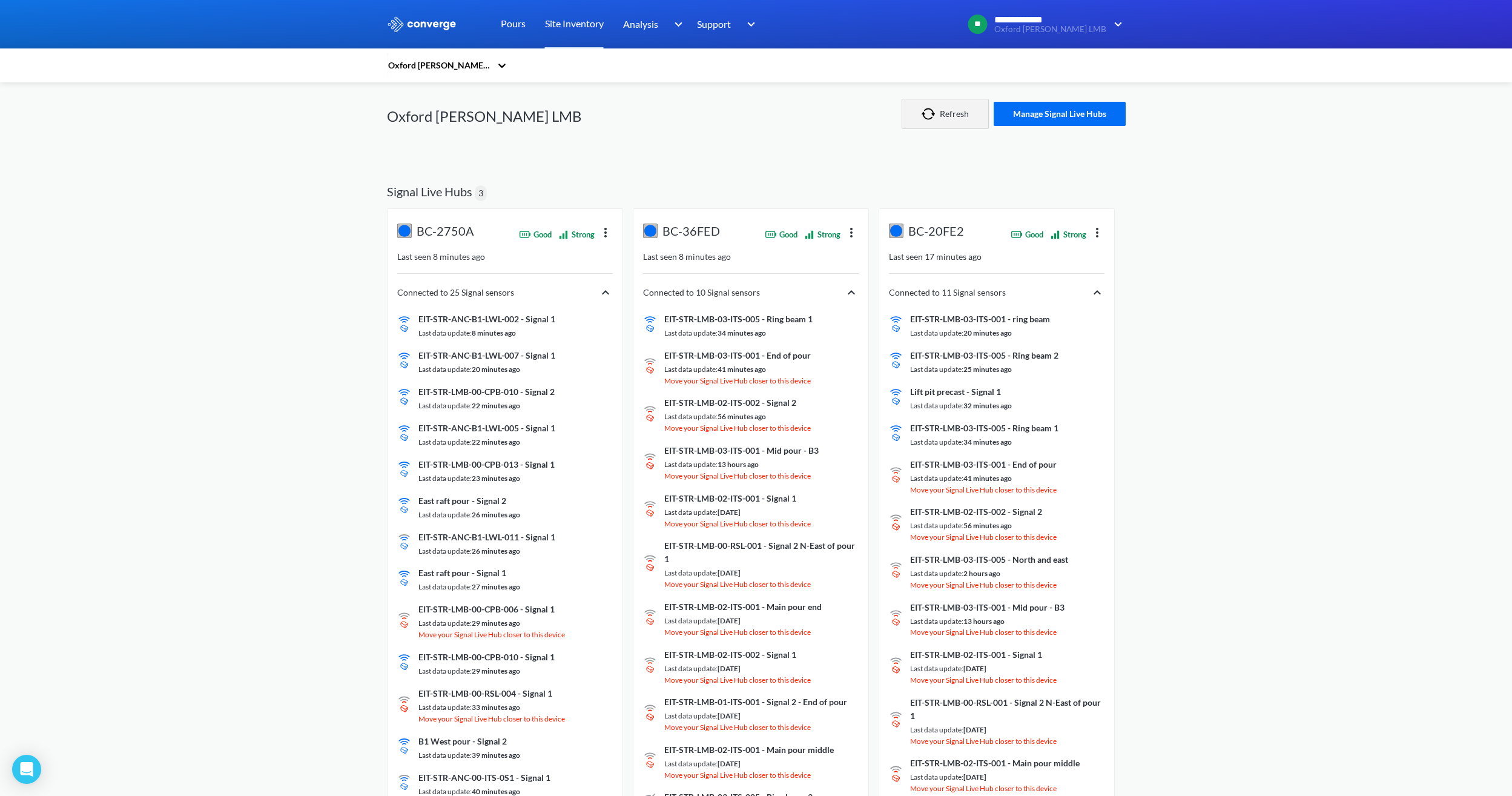
click at [901, 105] on button "Refresh" at bounding box center [945, 114] width 87 height 31
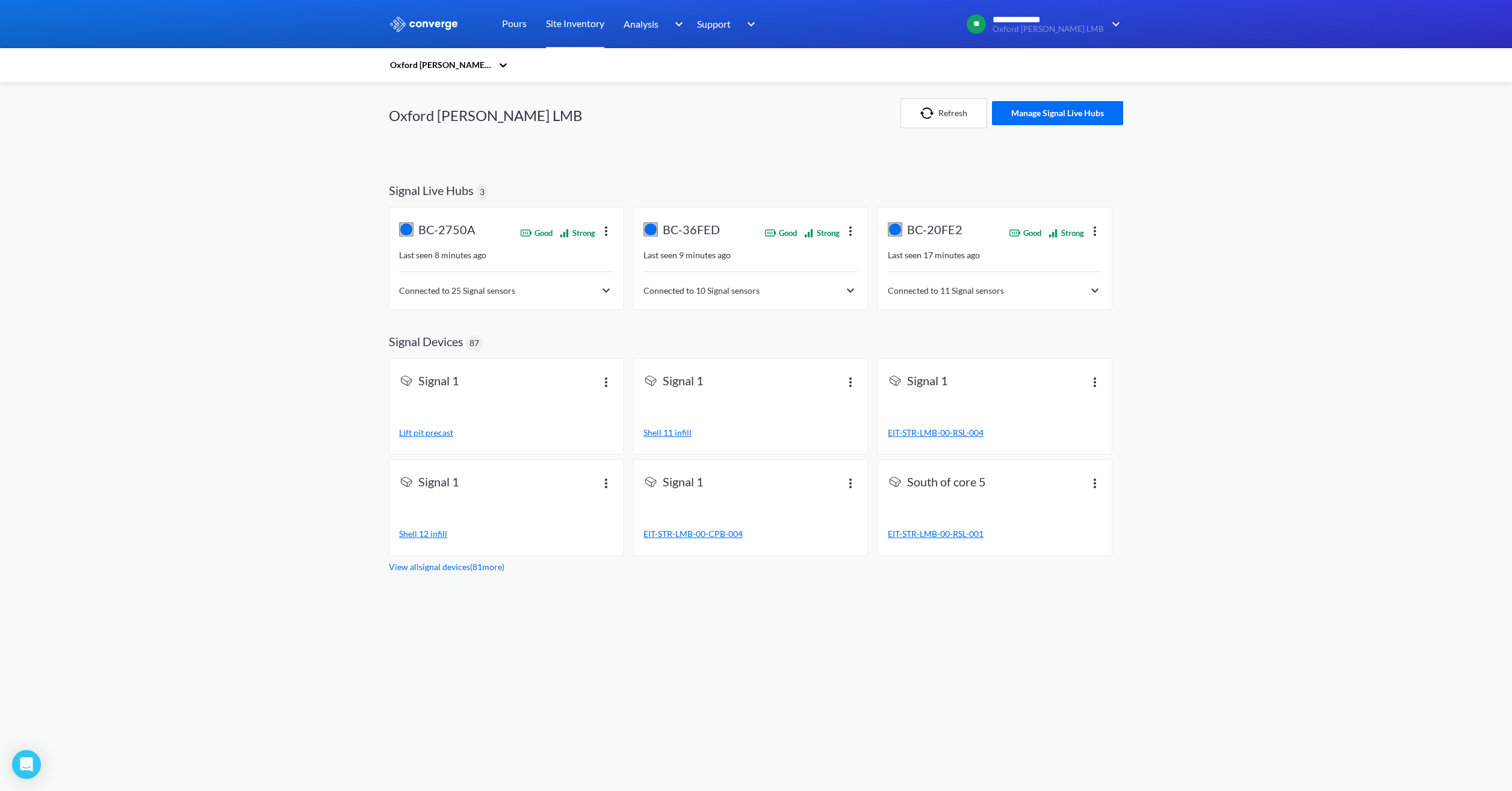
click at [836, 297] on div "Connected to 10 Signal sensors" at bounding box center [751, 290] width 214 height 14
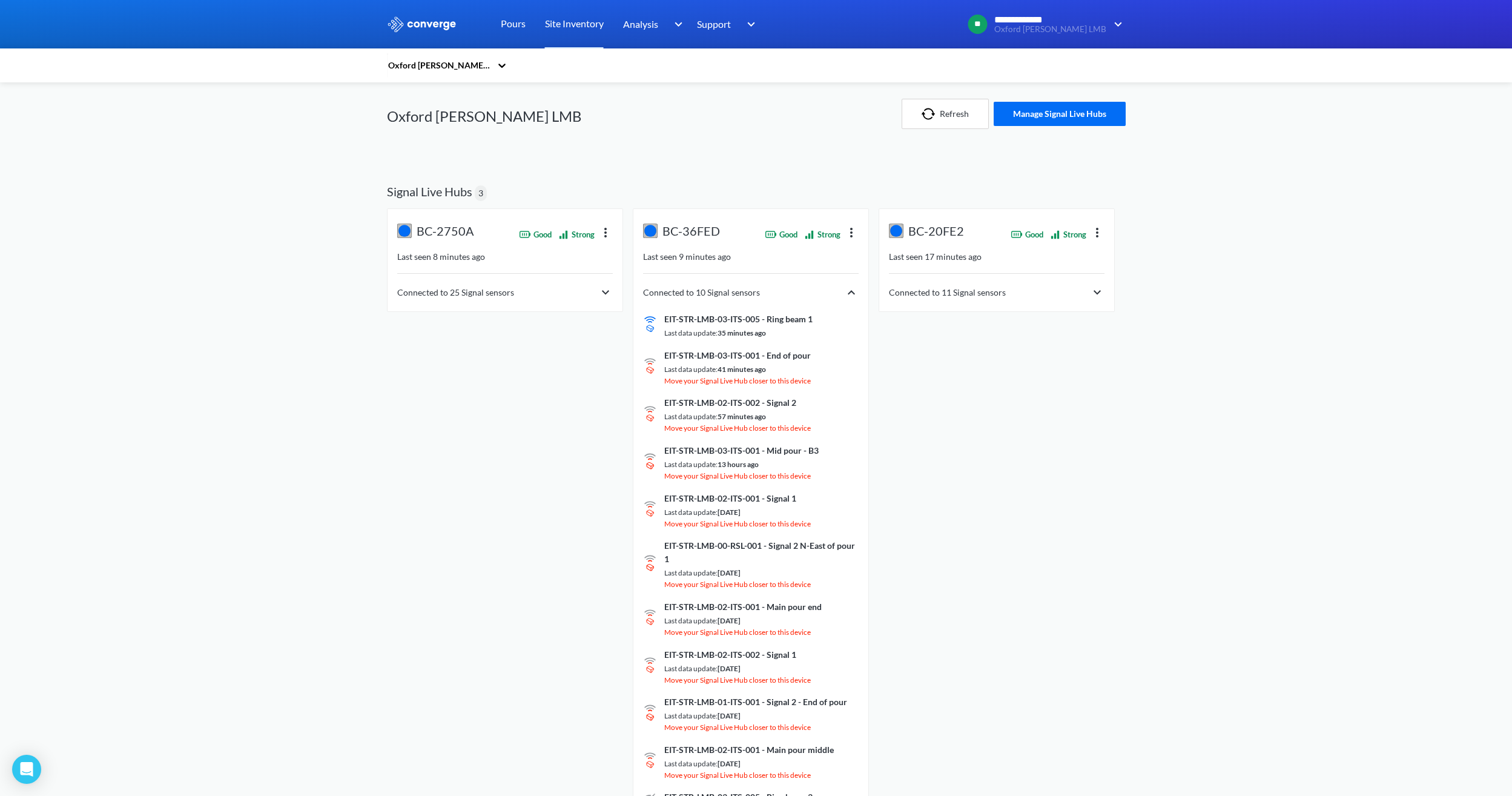
click at [901, 292] on div "Connected to 11 Signal sensors" at bounding box center [996, 292] width 216 height 14
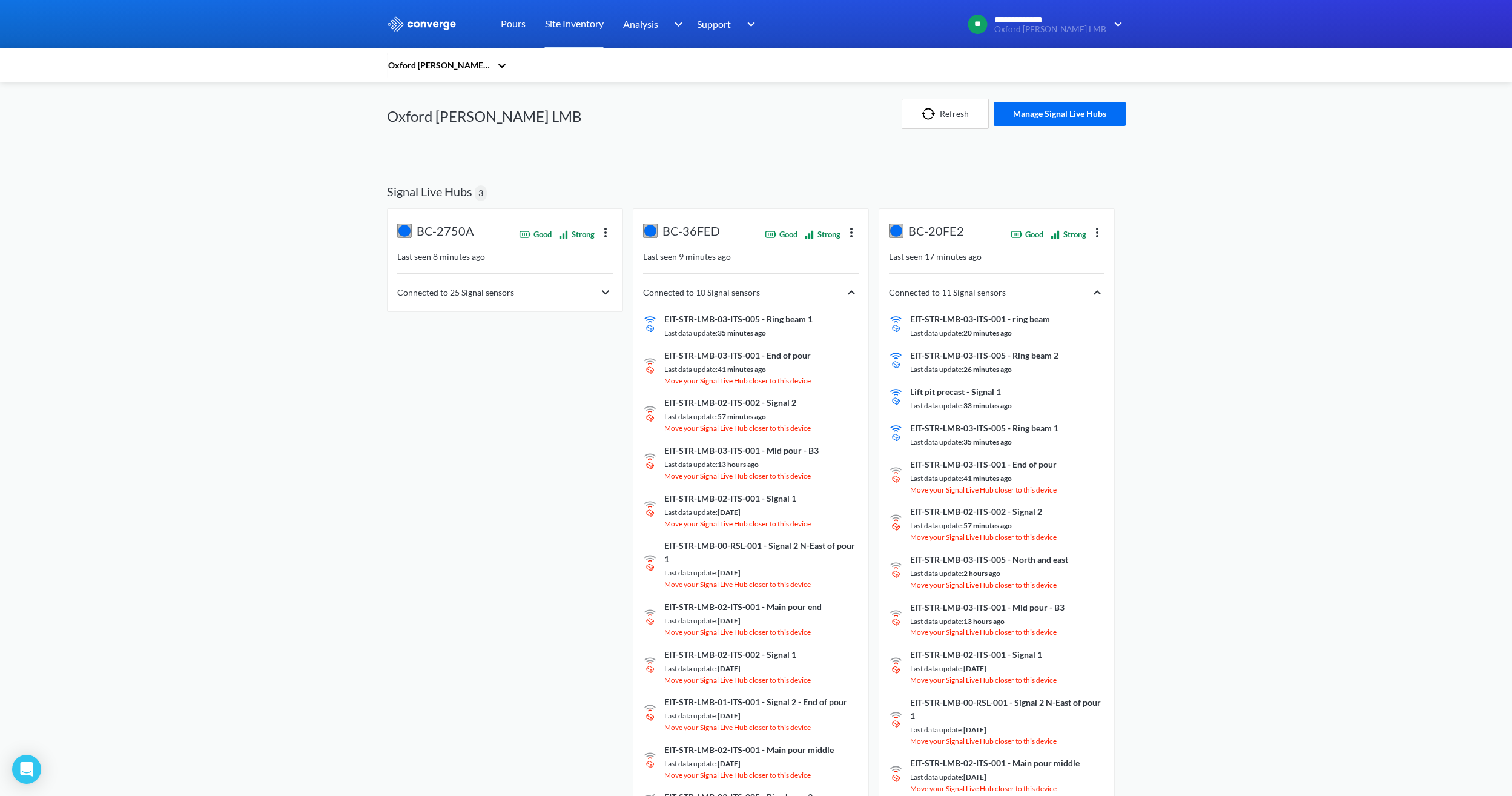
click at [577, 291] on div "Connected to 25 Signal sensors" at bounding box center [505, 292] width 216 height 14
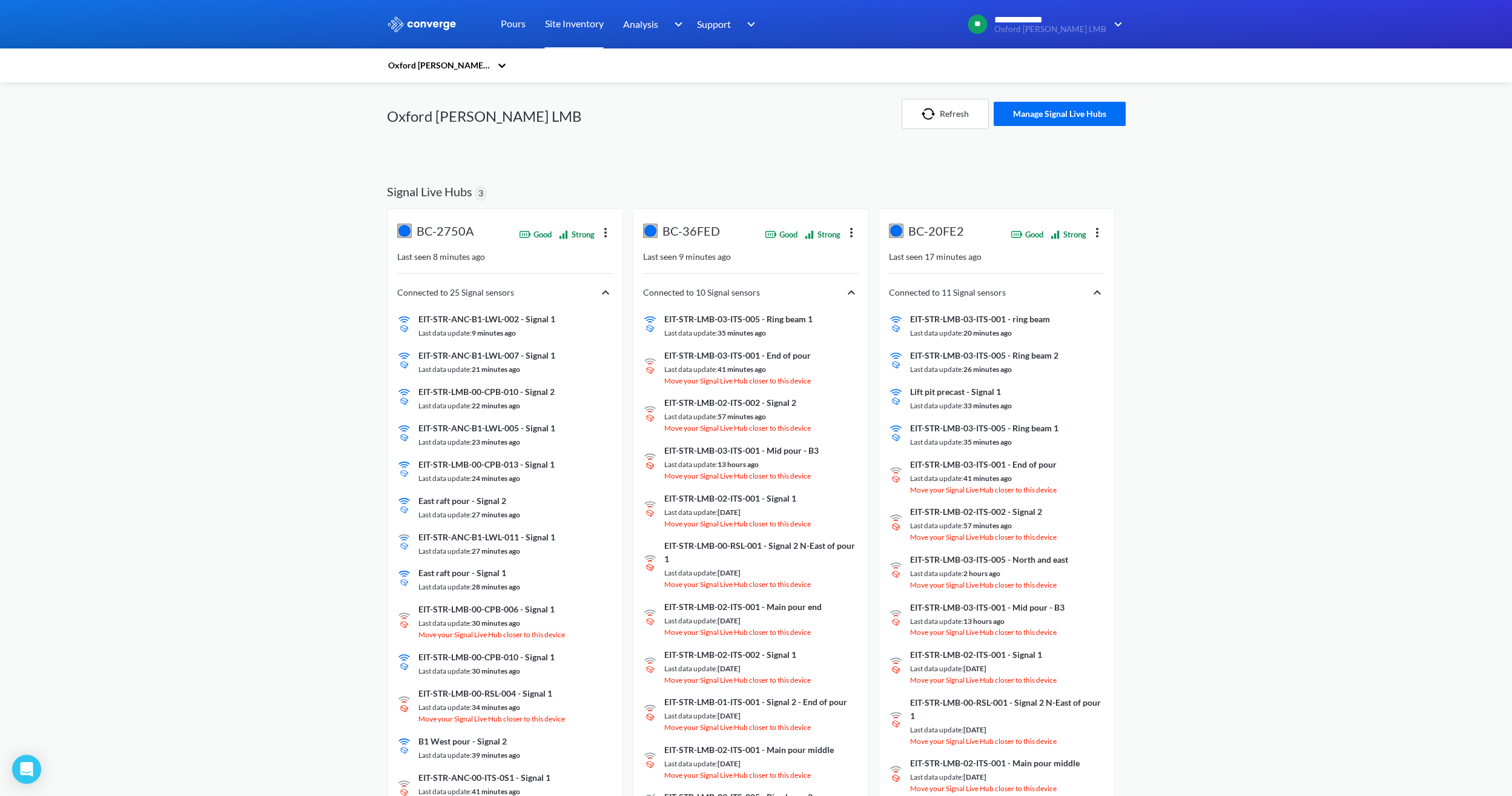
click at [741, 121] on div "Refresh Manage Signal Live Hubs" at bounding box center [933, 114] width 384 height 63
click at [510, 25] on link "Pours" at bounding box center [513, 24] width 25 height 48
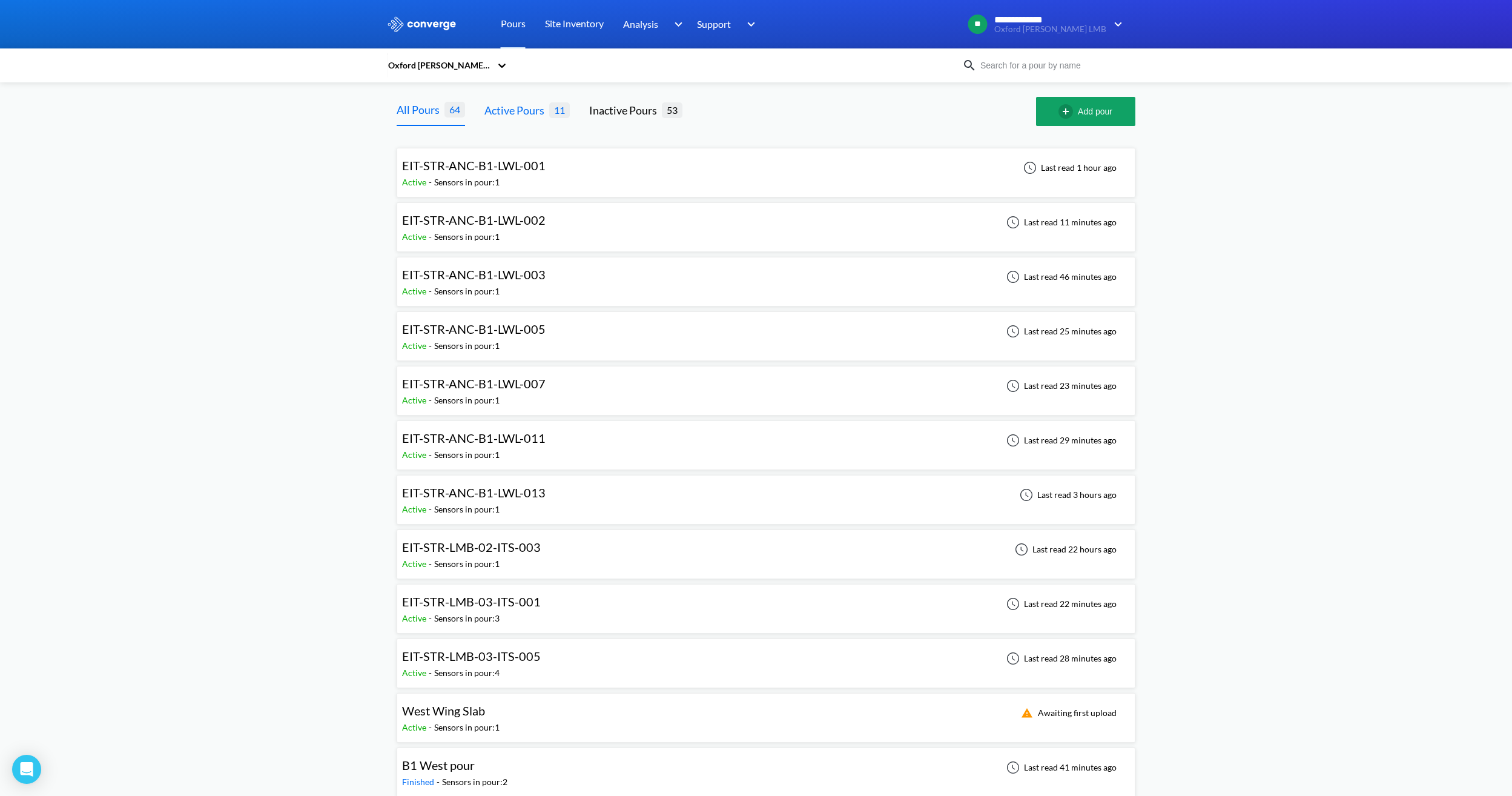
click at [496, 118] on div "Active Pours" at bounding box center [516, 110] width 65 height 17
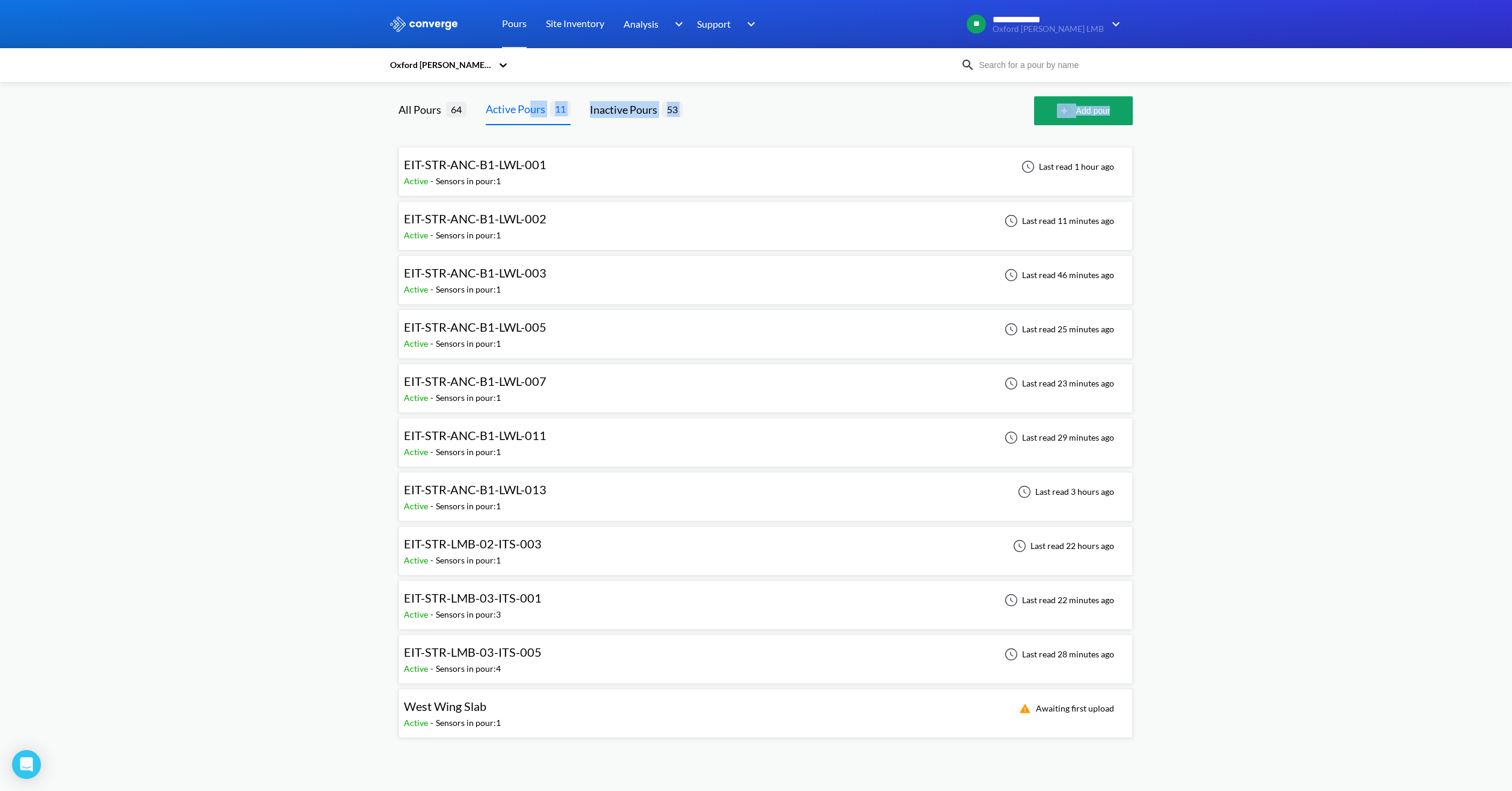
drag, startPoint x: 533, startPoint y: 112, endPoint x: 424, endPoint y: 128, distance: 110.2
click at [424, 128] on div "All Pours 64 Active Pours 11 Inactive Pours 53 Add pour EIT-STR-ANC-B1-LWL-001 …" at bounding box center [756, 422] width 735 height 651
drag, startPoint x: 424, startPoint y: 128, endPoint x: 376, endPoint y: 157, distance: 56.1
click at [376, 157] on div "**********" at bounding box center [756, 374] width 1512 height 747
click at [372, 164] on div "**********" at bounding box center [756, 374] width 1512 height 747
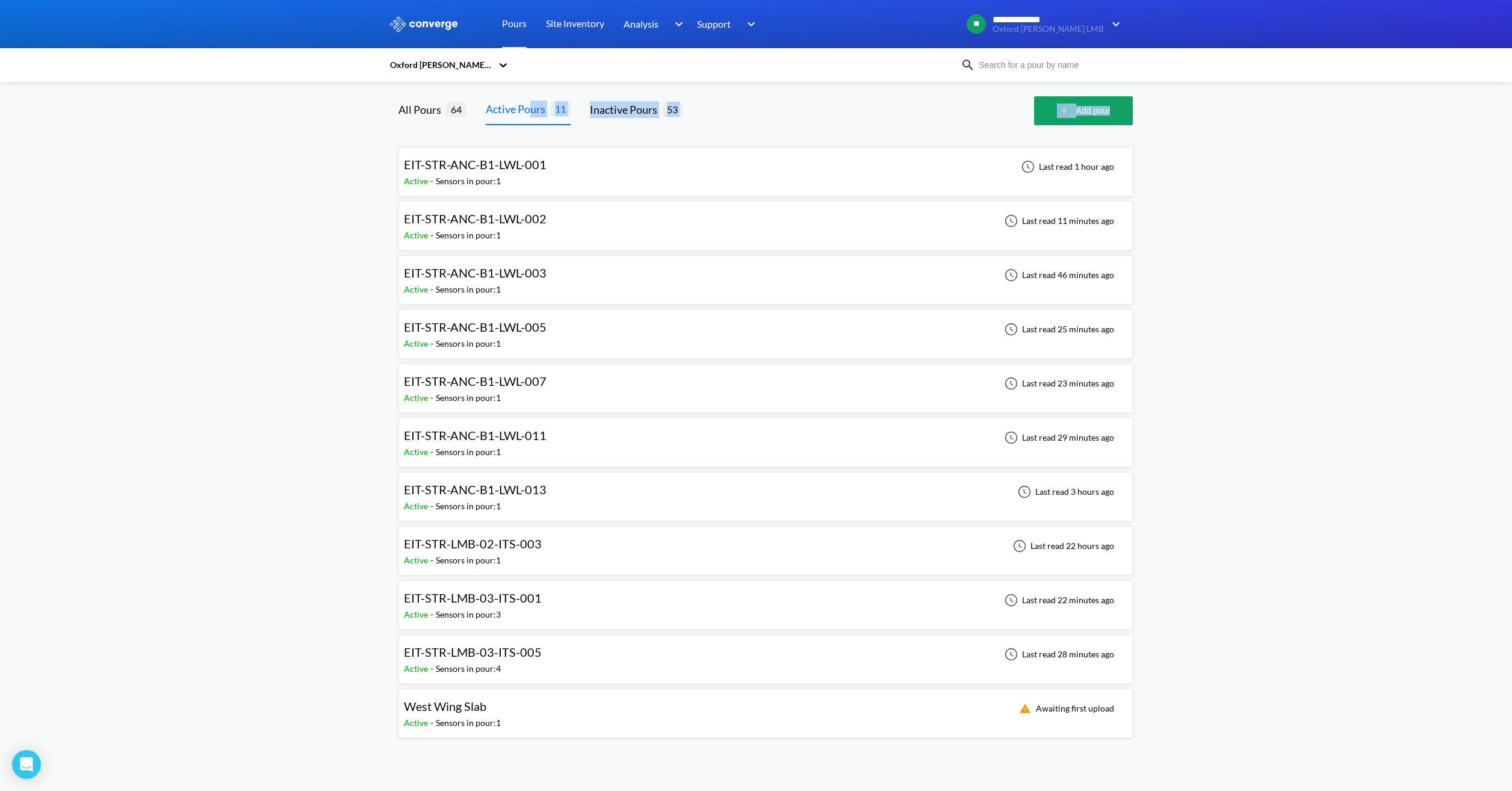
click at [831, 110] on div at bounding box center [867, 111] width 332 height 29
click at [245, 336] on div "**********" at bounding box center [756, 374] width 1512 height 747
